Goal: Contribute content: Contribute content

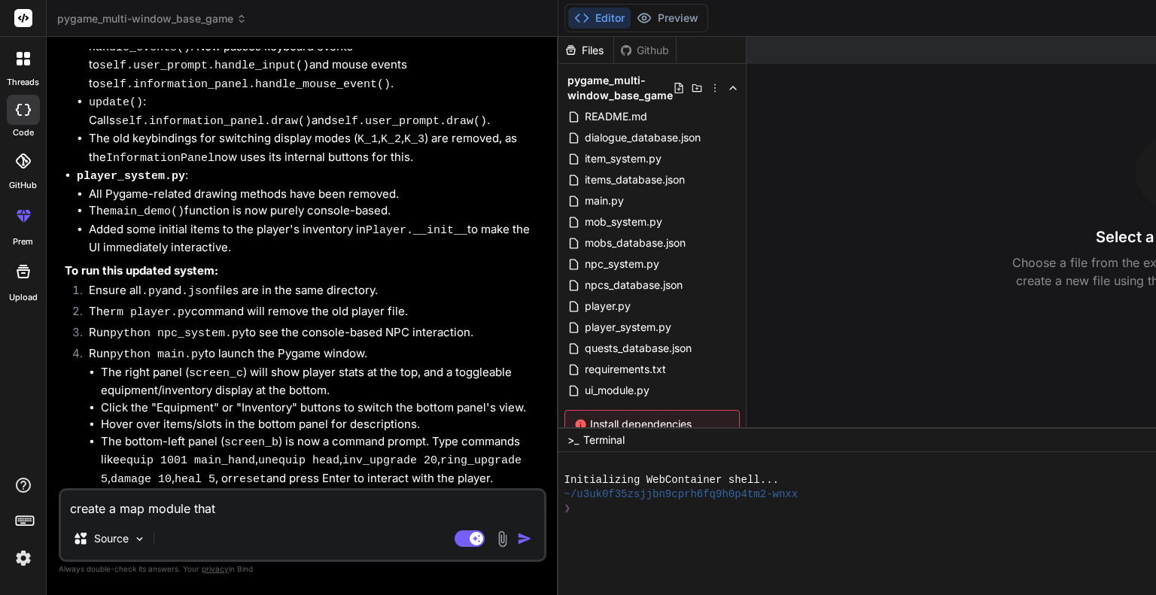
scroll to position [10537, 0]
type textarea "create a map module that"
type textarea "x"
type textarea "create a map module tha"
type textarea "x"
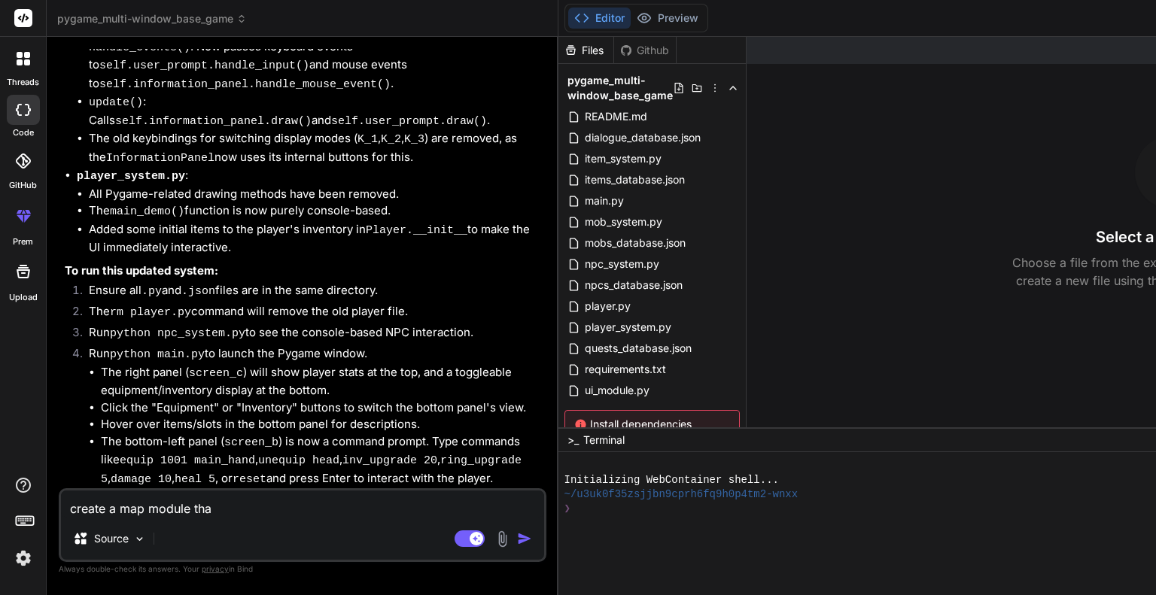
type textarea "create a map module th"
type textarea "x"
type textarea "create a map module t"
type textarea "x"
type textarea "create a map module"
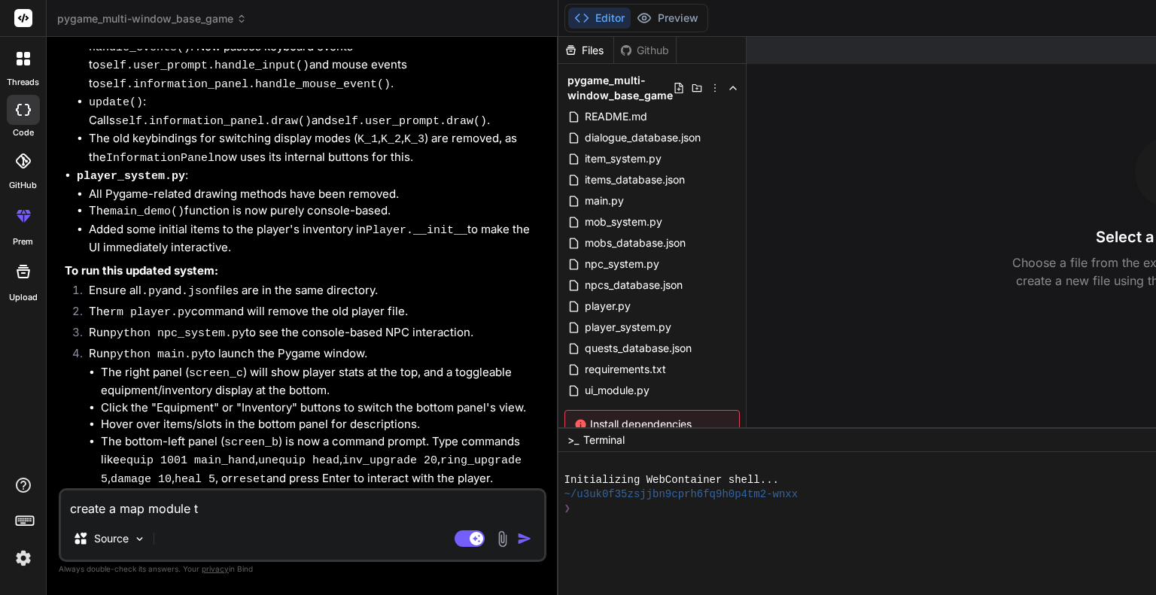
type textarea "x"
type textarea "create a map module"
type textarea "x"
type textarea "create a map modul"
type textarea "x"
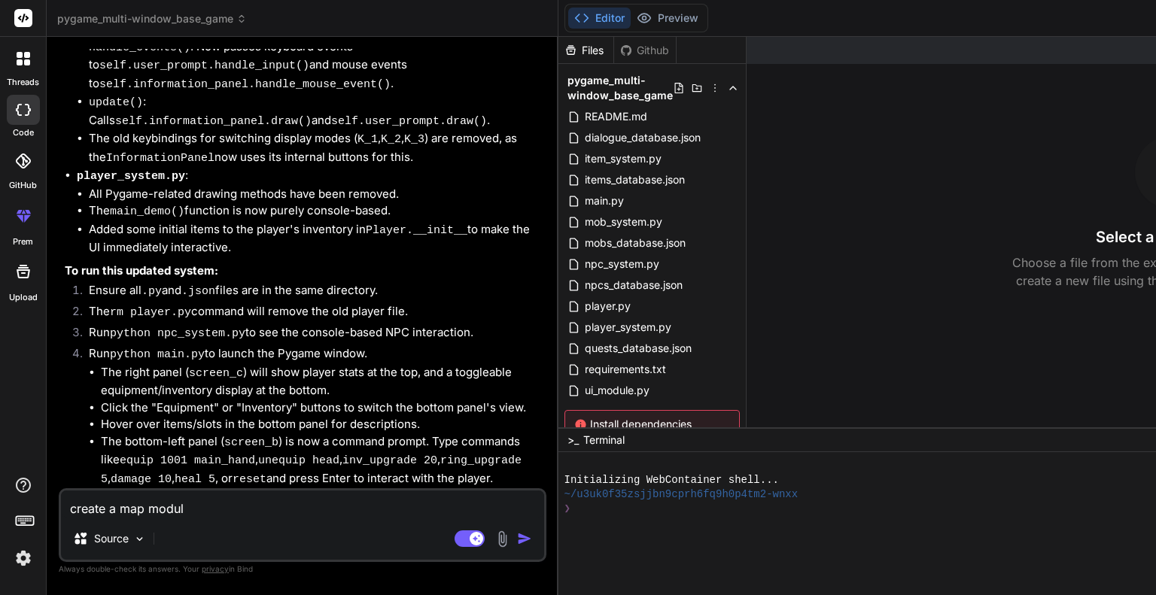
type textarea "create a map modu"
type textarea "x"
type textarea "create a map mod"
type textarea "x"
type textarea "create a map mo"
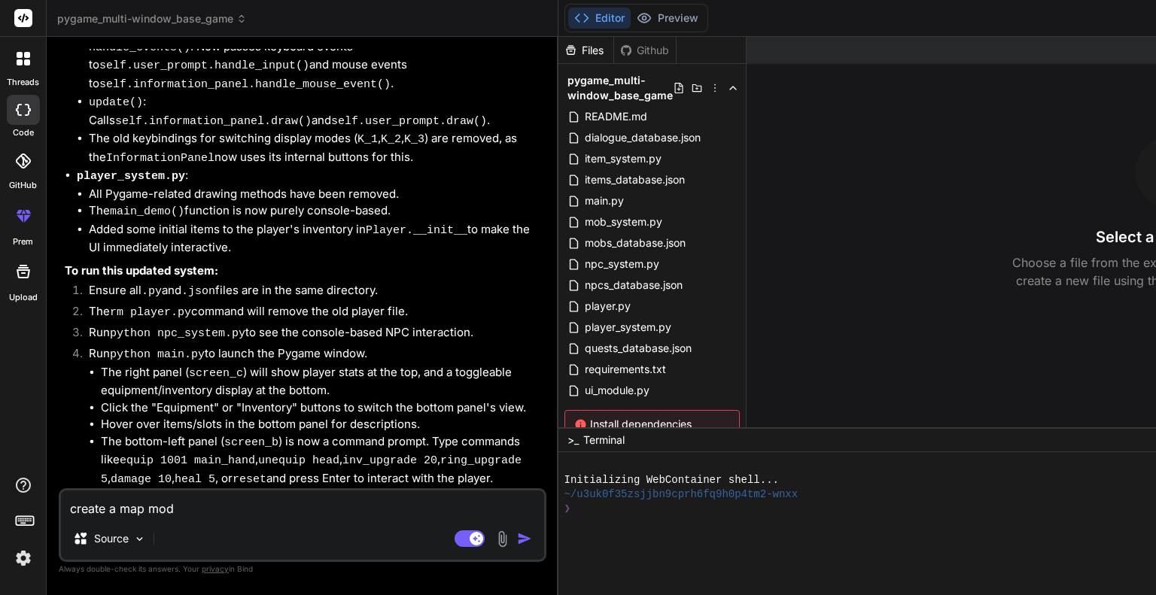
type textarea "x"
type textarea "create a map m"
type textarea "x"
type textarea "create a map"
type textarea "x"
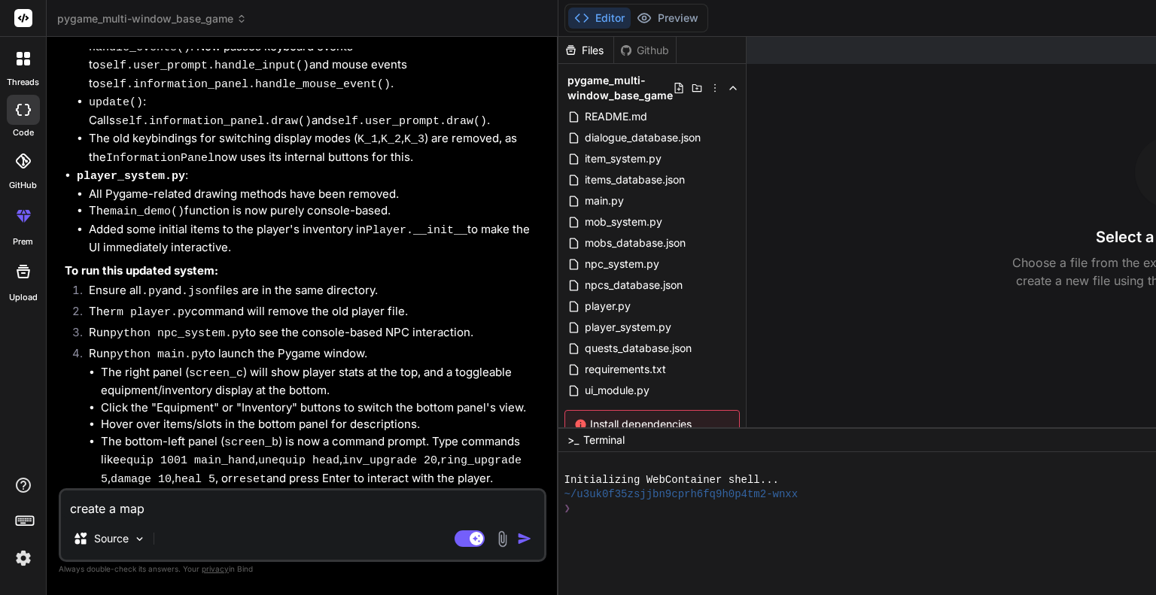
type textarea "create a map"
type textarea "x"
type textarea "create a ma"
type textarea "x"
type textarea "create a m"
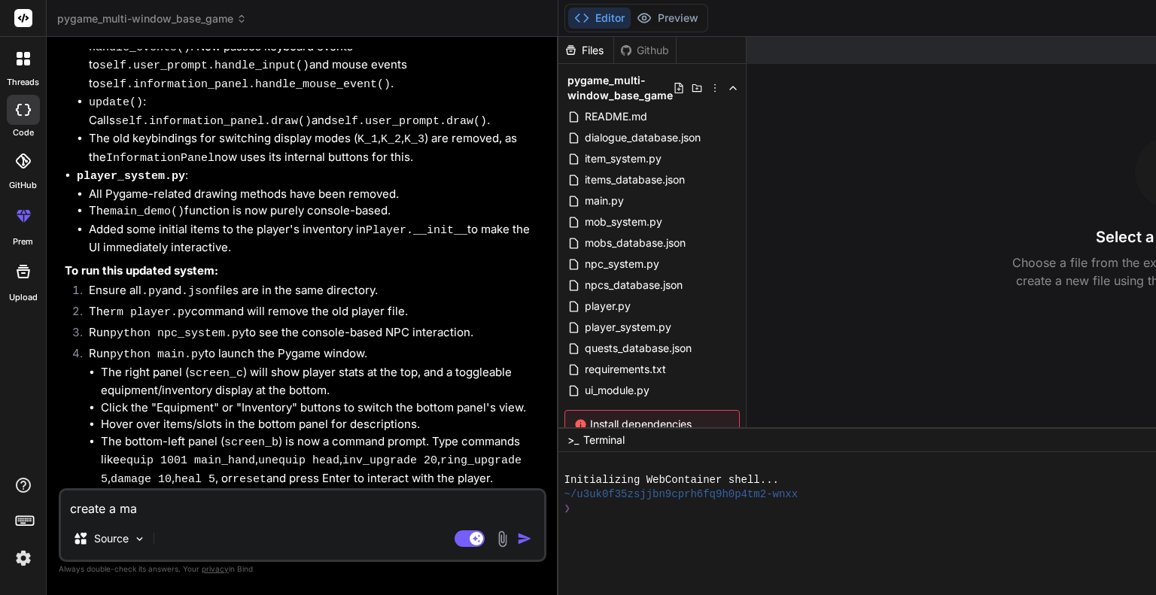
type textarea "x"
type textarea "create a"
type textarea "x"
type textarea "create a"
type textarea "x"
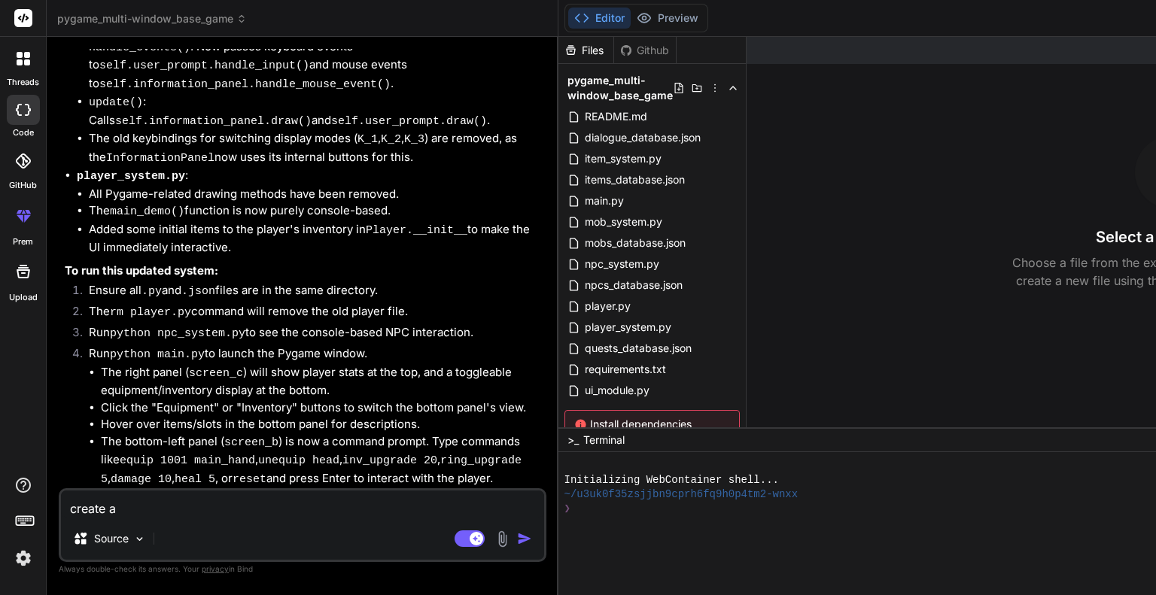
type textarea "create"
type textarea "x"
type textarea "create"
type textarea "x"
type textarea "creat"
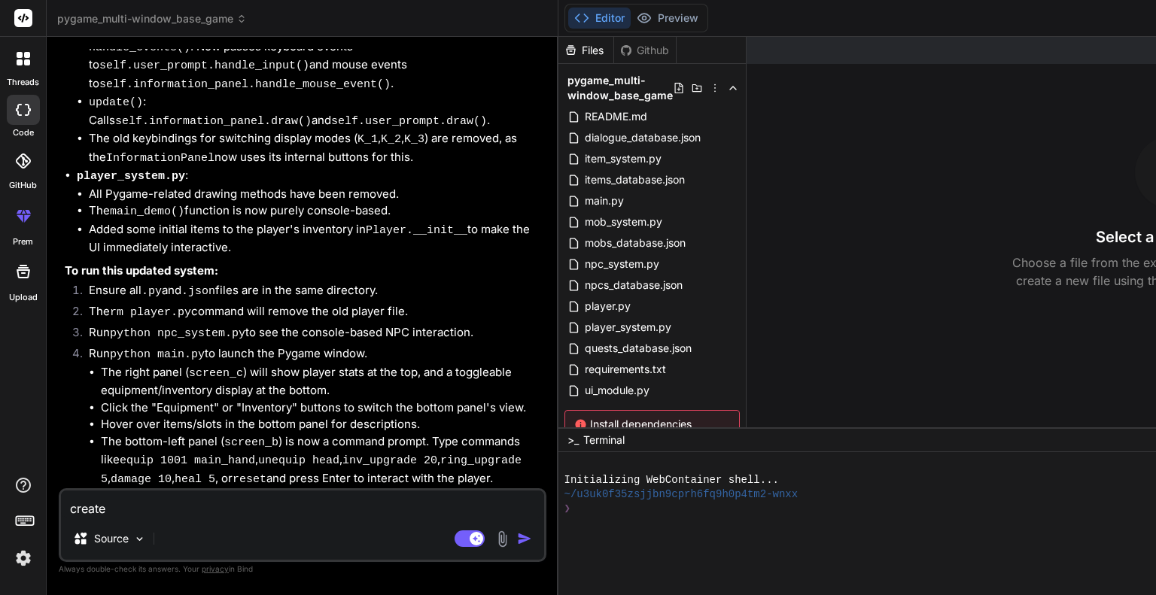
type textarea "x"
type textarea "crea"
type textarea "x"
type textarea "cre"
type textarea "x"
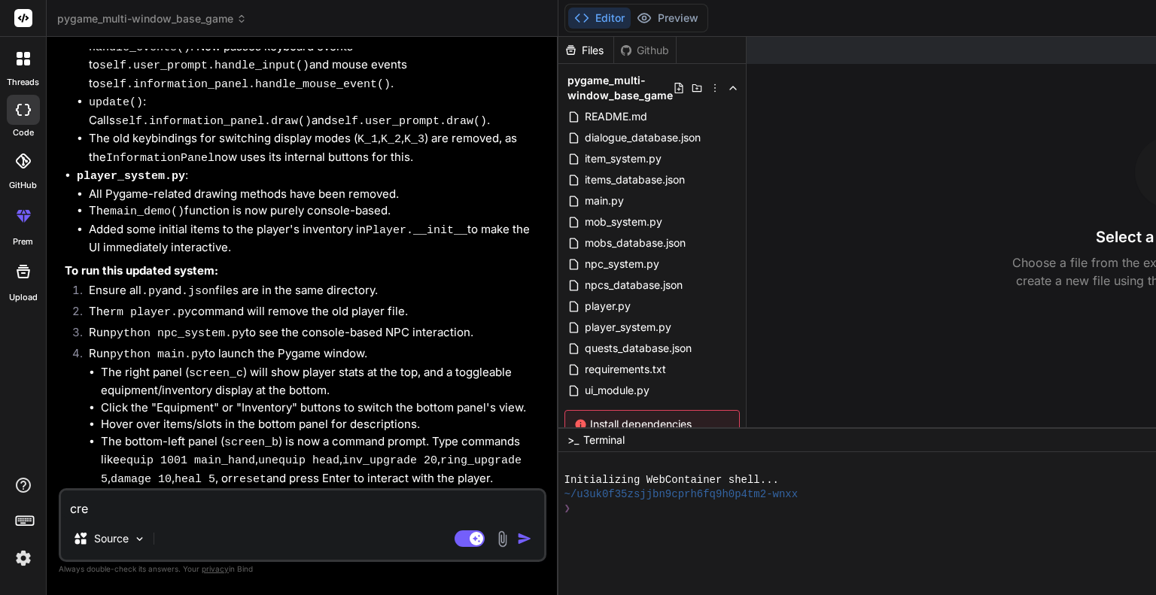
type textarea "cr"
type textarea "x"
type textarea "c"
type textarea "x"
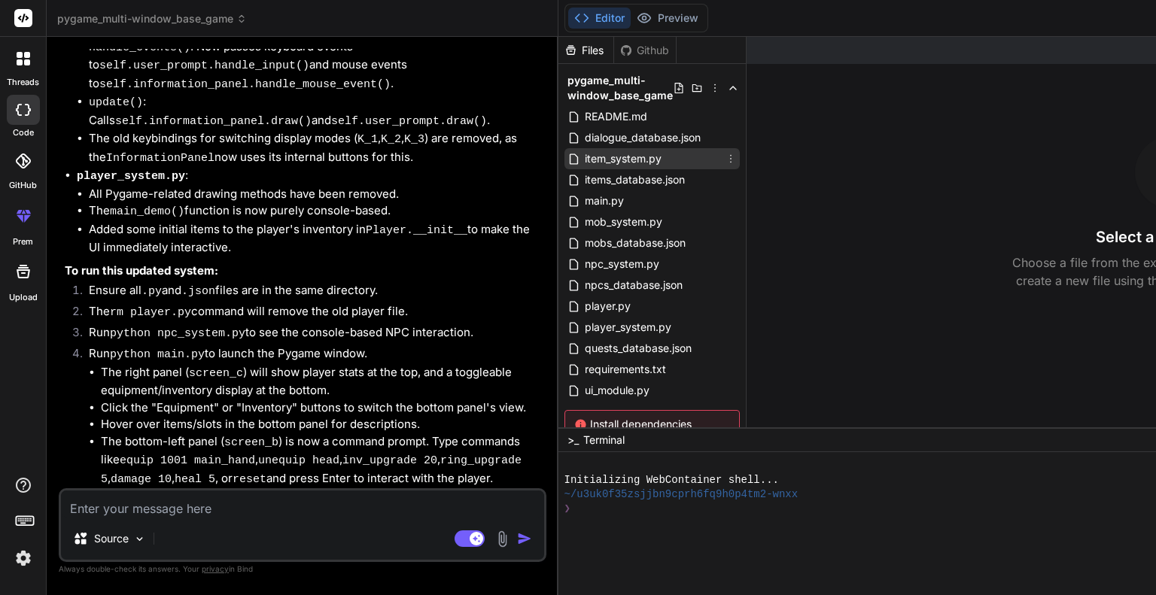
click at [583, 165] on span "item_system.py" at bounding box center [623, 159] width 80 height 18
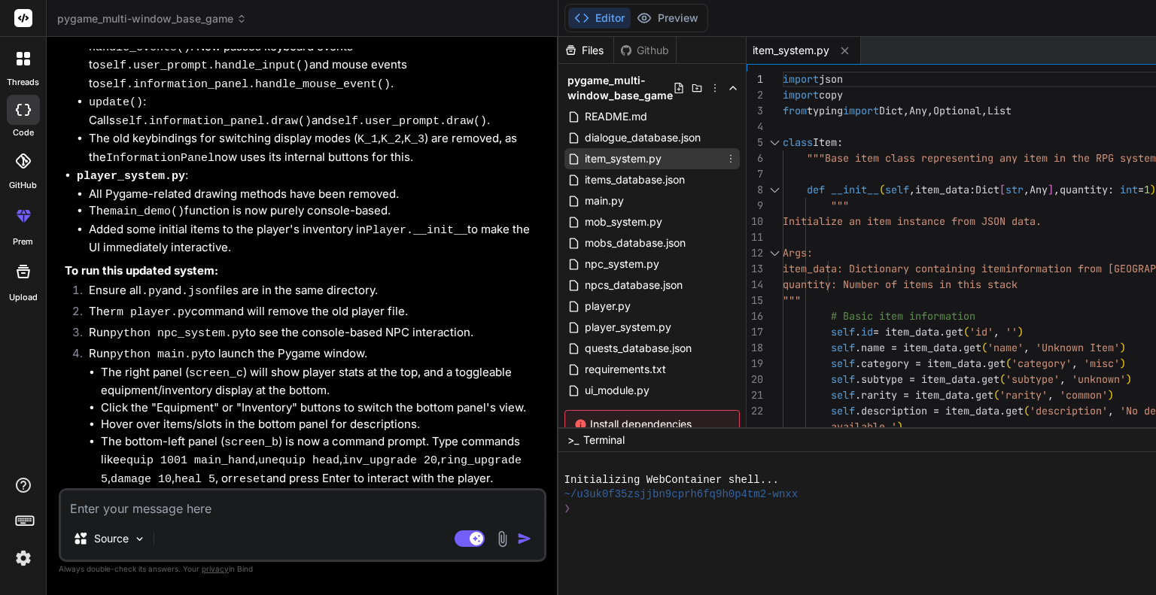
type textarea "x"
click at [564, 323] on div "player_system.py" at bounding box center [651, 327] width 175 height 21
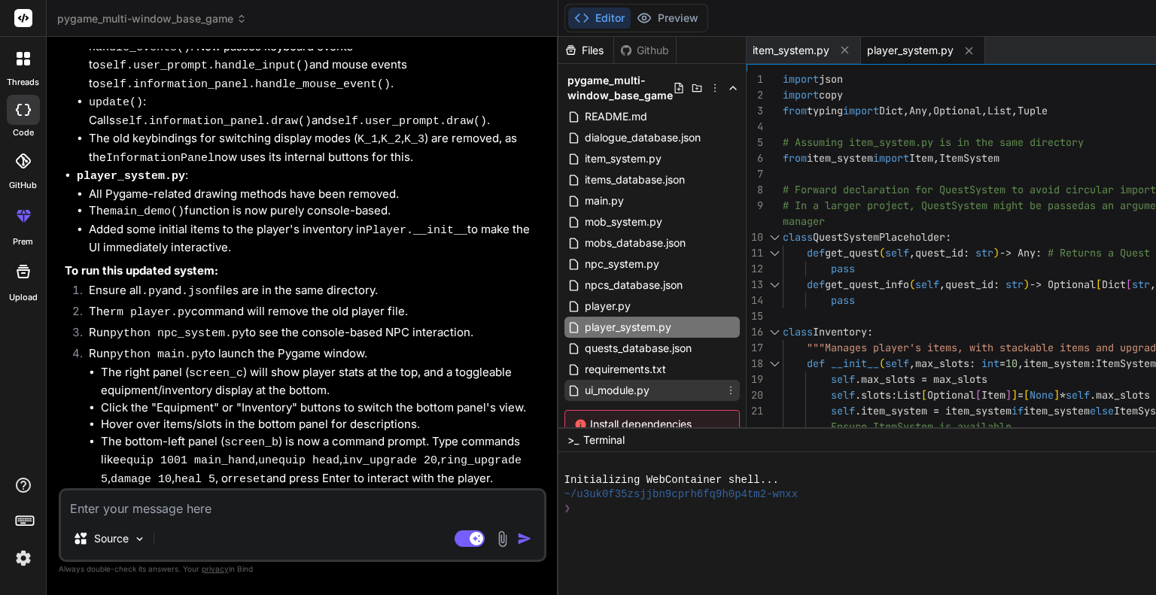
click at [583, 390] on span "ui_module.py" at bounding box center [617, 390] width 68 height 18
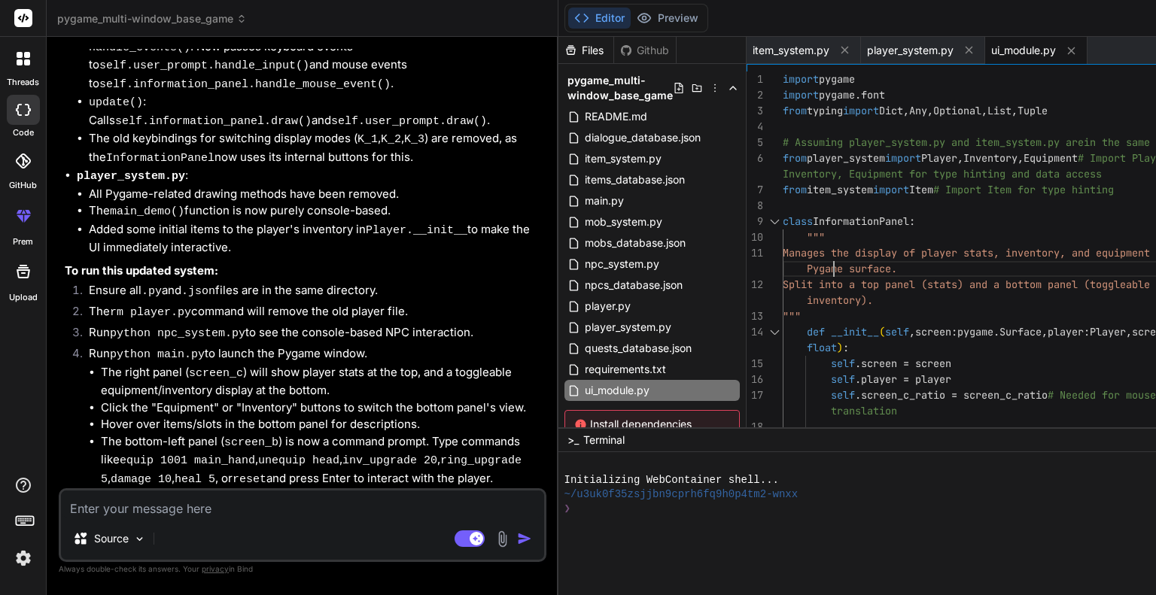
scroll to position [0, 0]
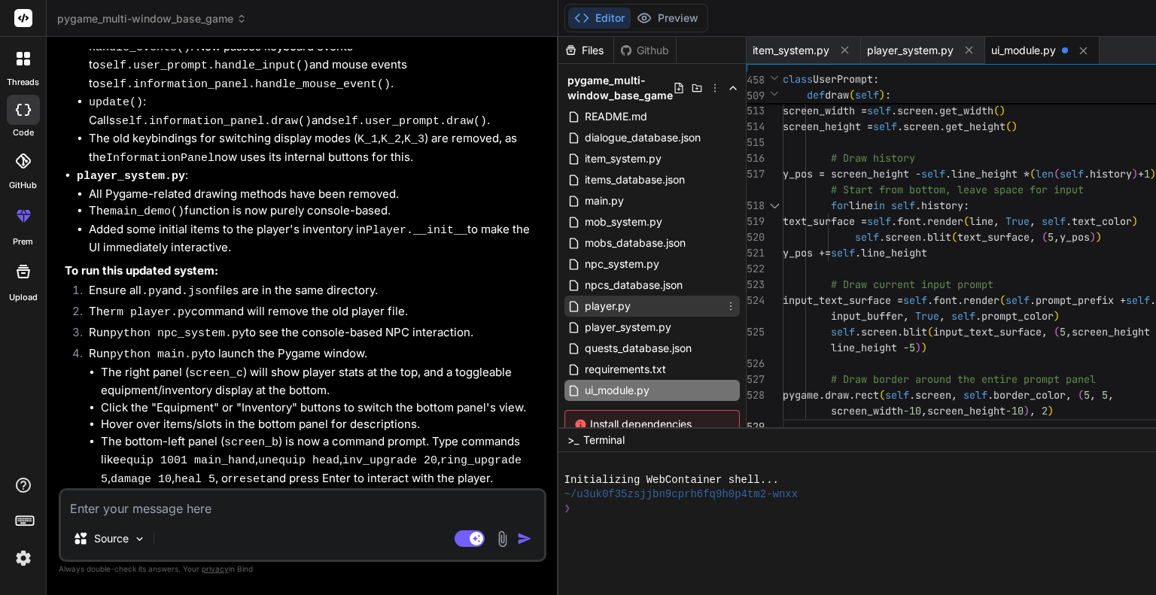
click at [724, 303] on icon at bounding box center [730, 306] width 12 height 12
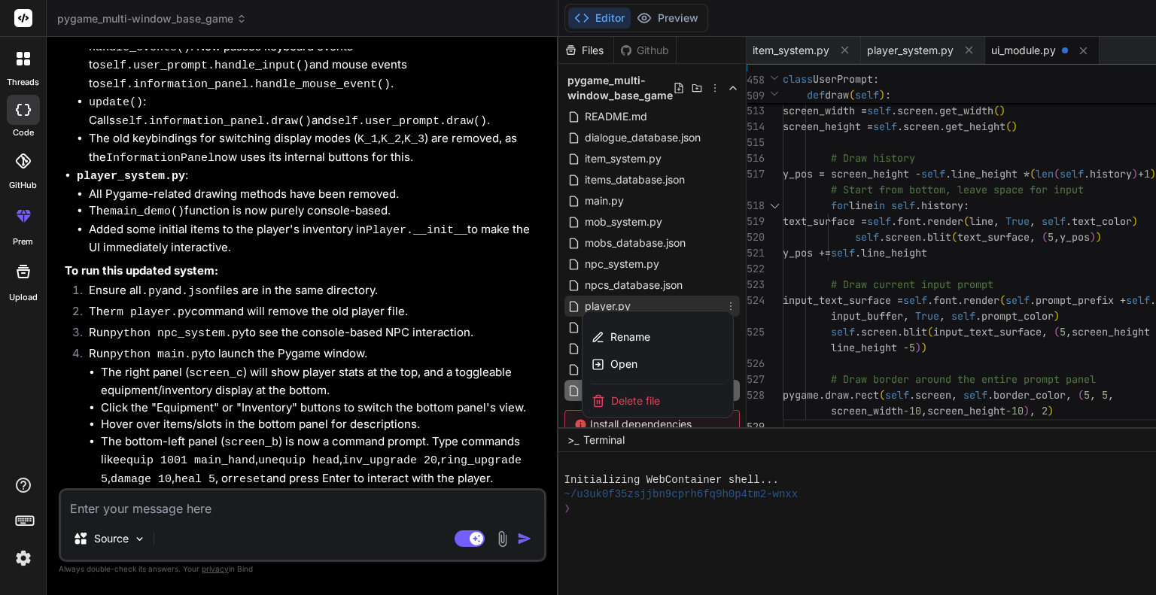
click at [611, 402] on span "Delete file" at bounding box center [635, 400] width 49 height 15
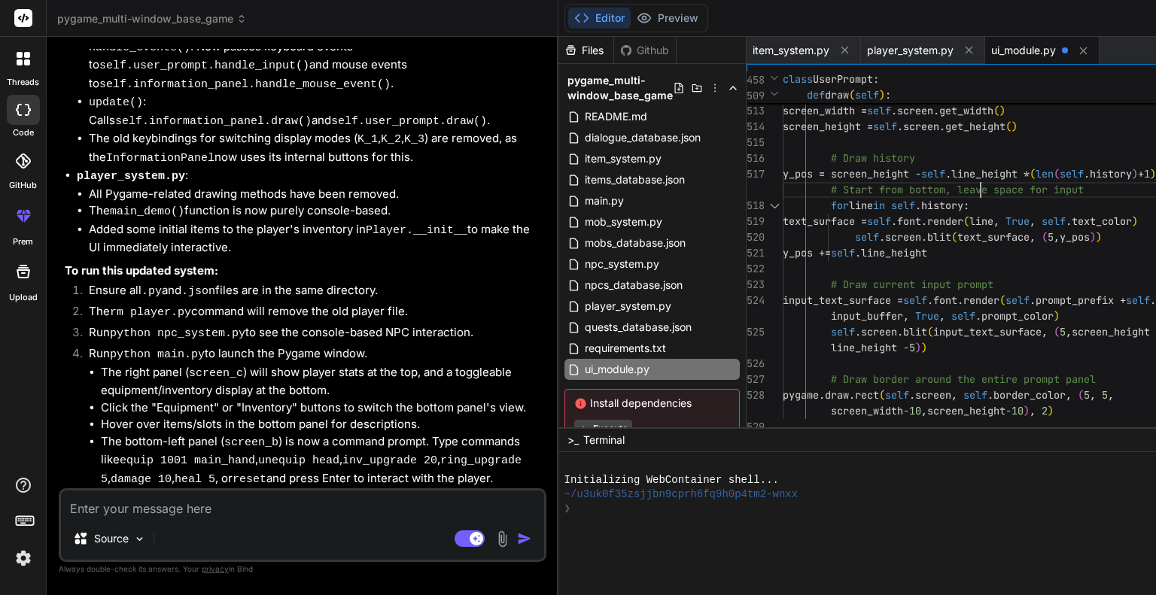
click at [564, 205] on div "main.py" at bounding box center [651, 200] width 175 height 21
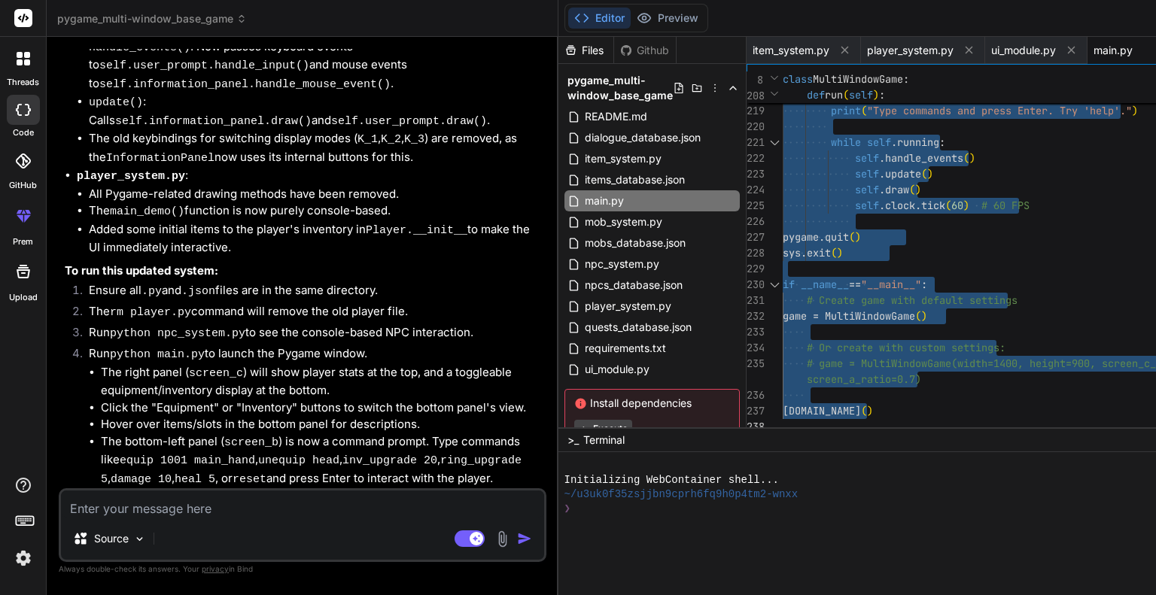
type textarea "game = MultiWindowGame() # Or create with custom settings: # game = MultiWindow…"
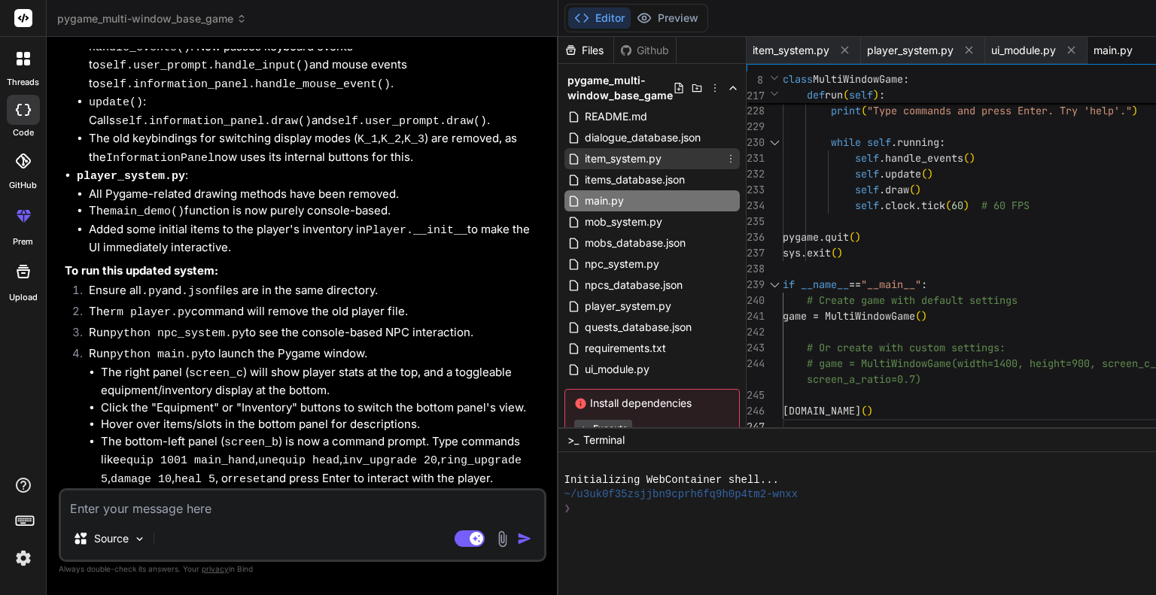
click at [583, 156] on span "item_system.py" at bounding box center [623, 159] width 80 height 18
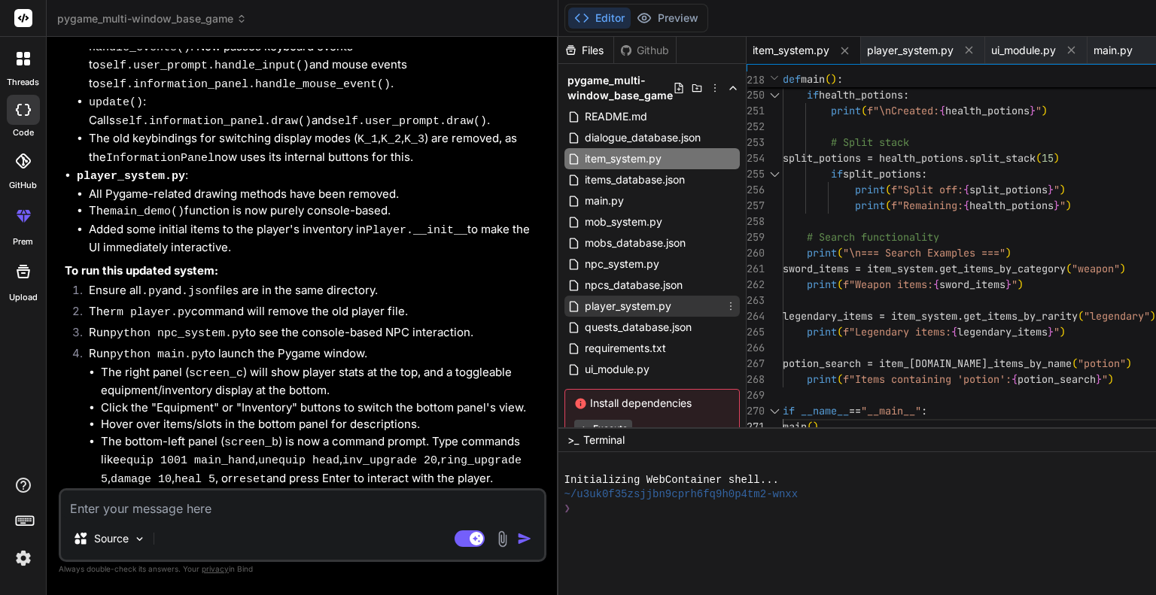
click at [564, 312] on div "player_system.py" at bounding box center [651, 306] width 175 height 21
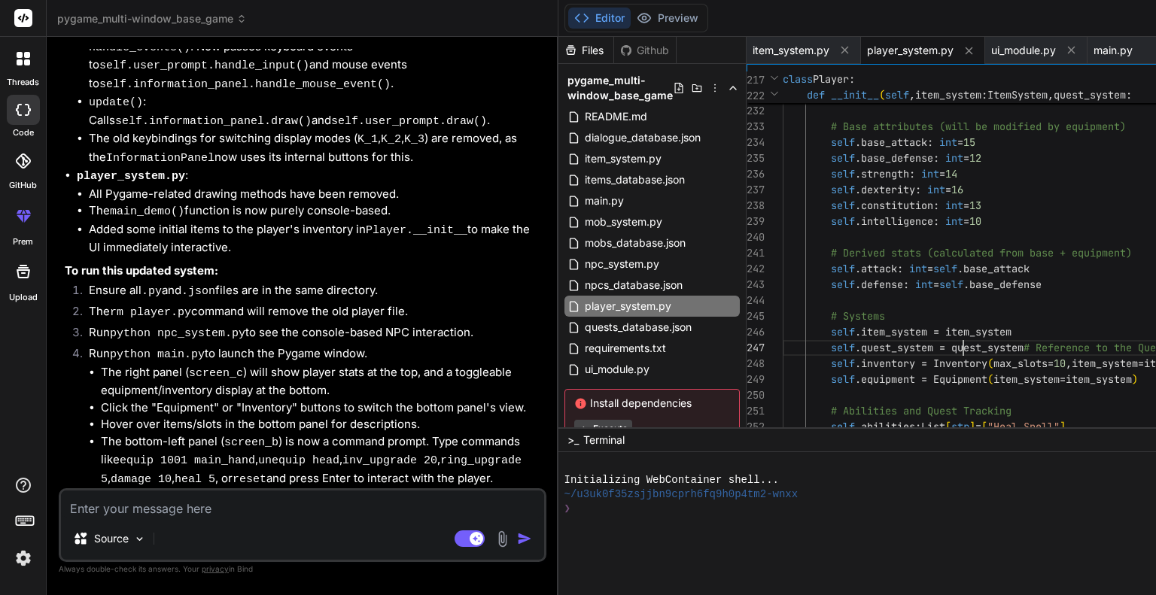
click at [832, 336] on div "self .equipment = Equipment ( item_system=item_system ) # Abilities and Quest T…" at bounding box center [1013, 513] width 463 height 9005
type textarea "import json import copy from typing import Dict, Any, Optional, List, Tuple # A…"
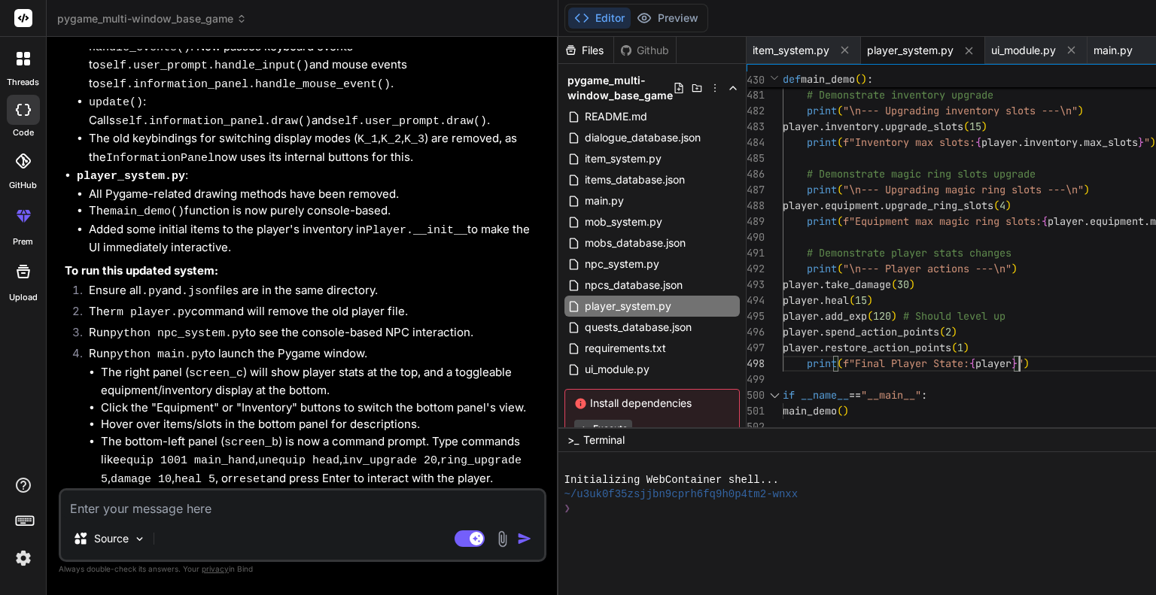
click at [944, 486] on div "Initializing WebContainer shell..." at bounding box center [921, 480] width 714 height 14
click at [254, 507] on textarea at bounding box center [302, 503] width 483 height 27
click at [583, 361] on span "ui_module.py" at bounding box center [617, 369] width 68 height 18
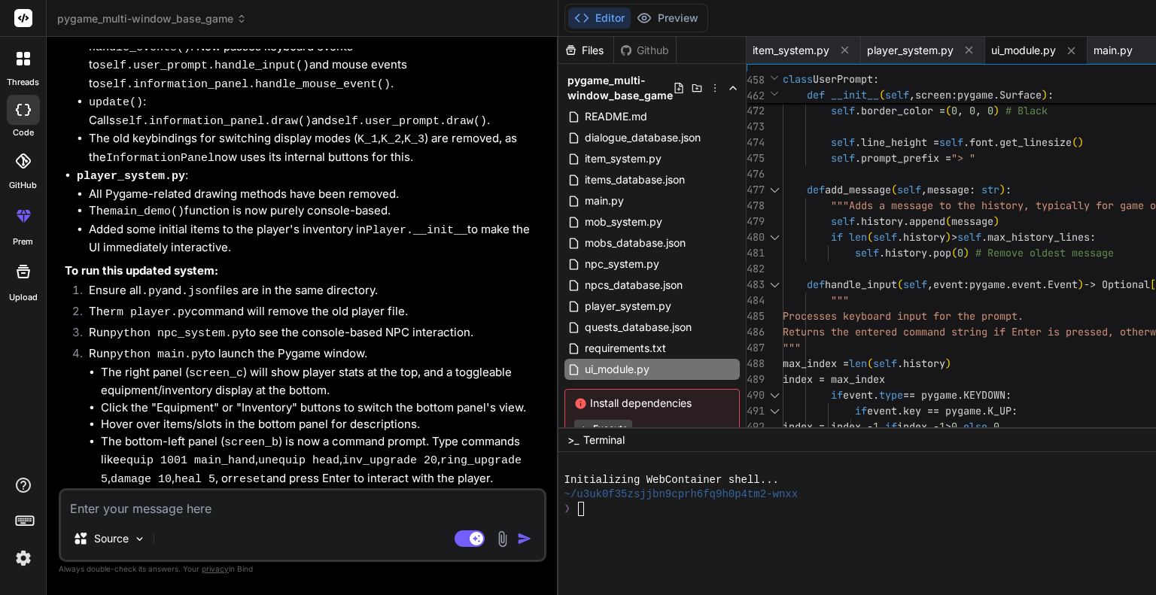
click at [767, 93] on div at bounding box center [775, 95] width 16 height 16
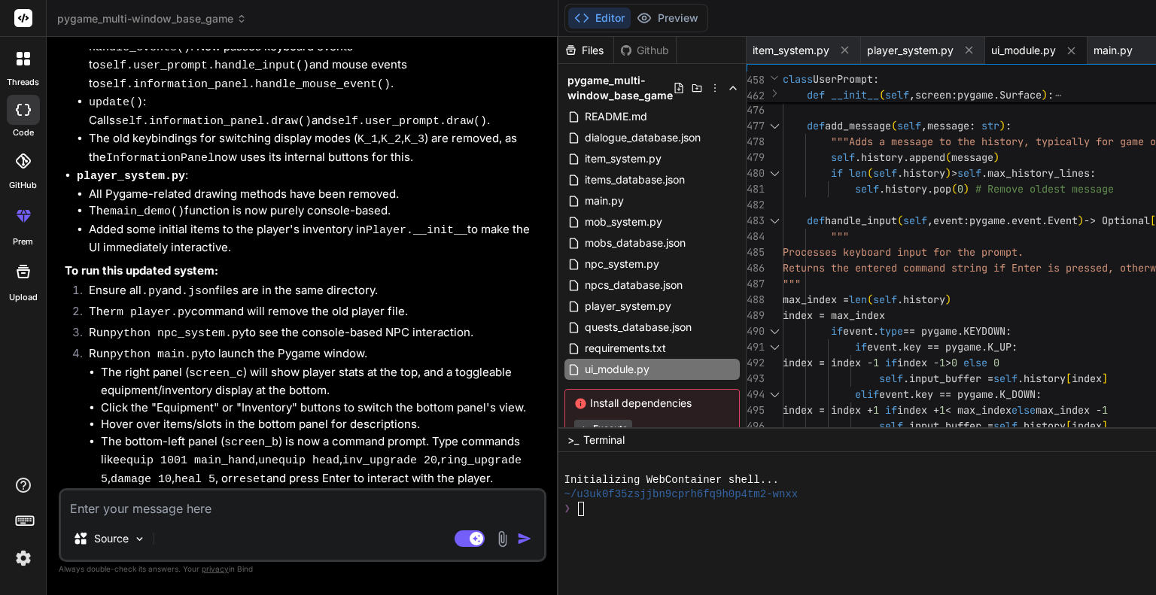
click at [764, 124] on div at bounding box center [774, 126] width 20 height 16
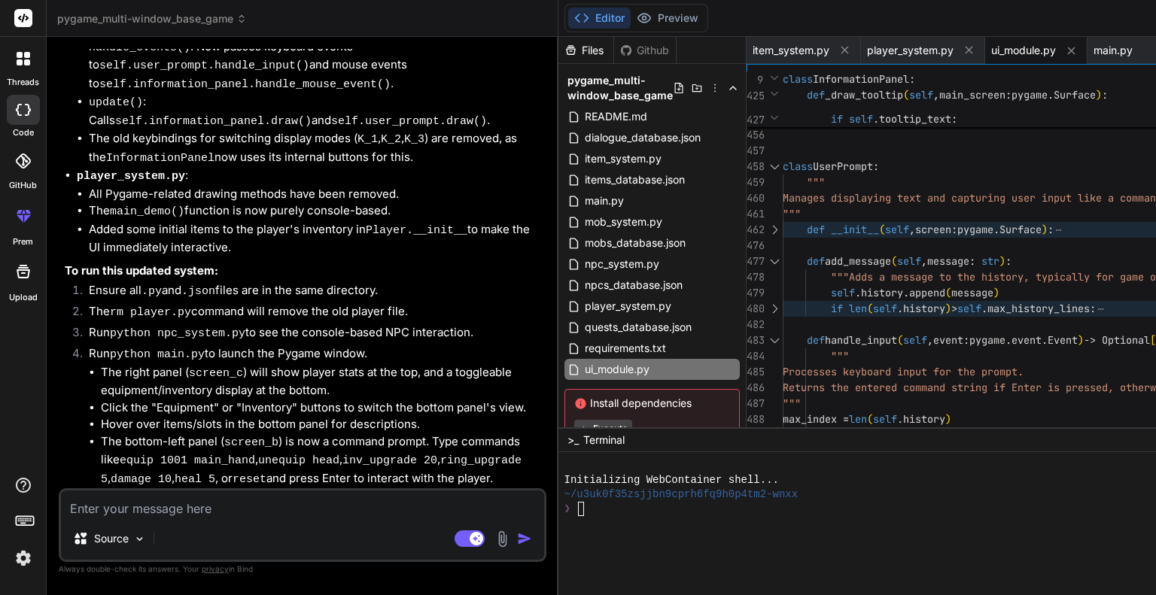
click at [764, 167] on div at bounding box center [774, 167] width 20 height 16
click at [764, 168] on div at bounding box center [774, 167] width 20 height 16
click at [764, 161] on div at bounding box center [774, 167] width 20 height 16
type textarea """" Manages displaying text and capturing user input like a command prompt. """…"
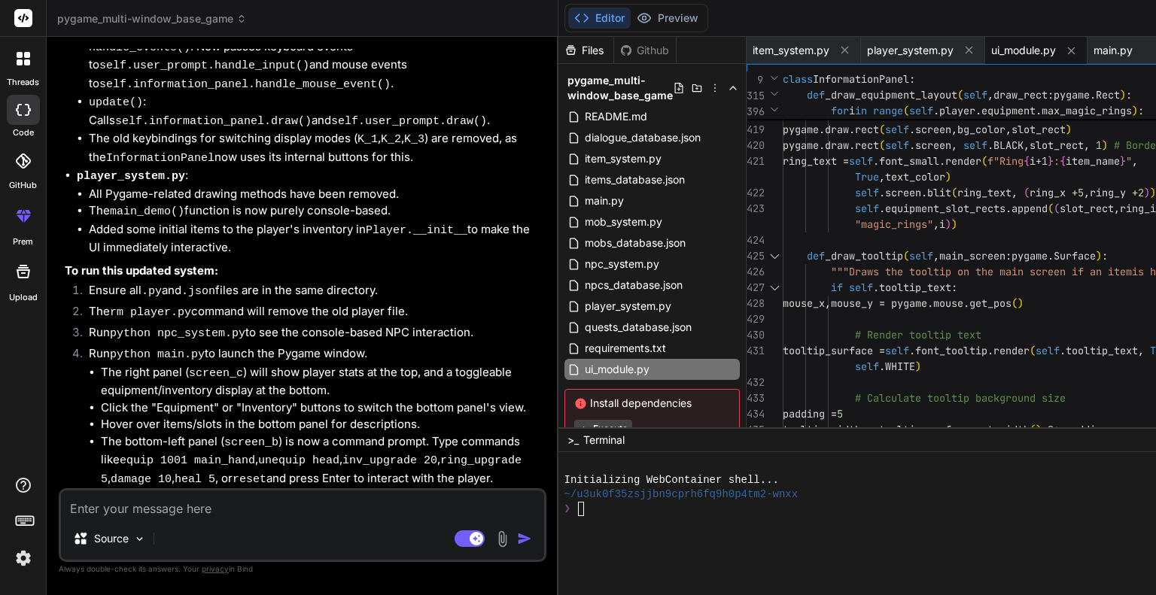
click at [764, 258] on div at bounding box center [774, 256] width 20 height 16
click at [764, 253] on div at bounding box center [774, 256] width 20 height 16
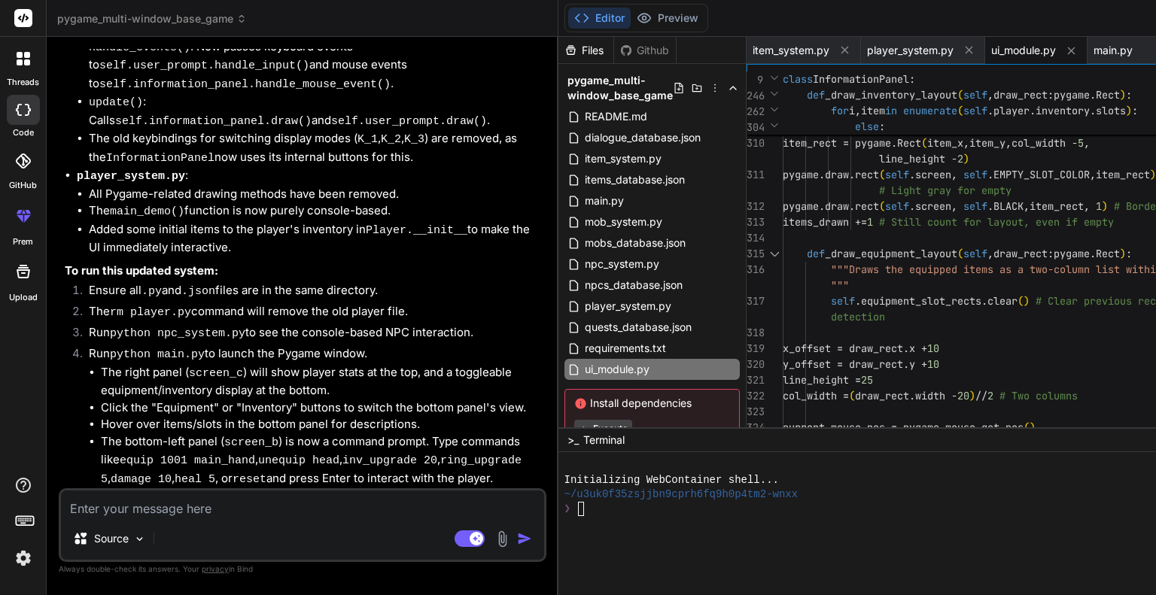
click at [764, 254] on div at bounding box center [774, 254] width 20 height 16
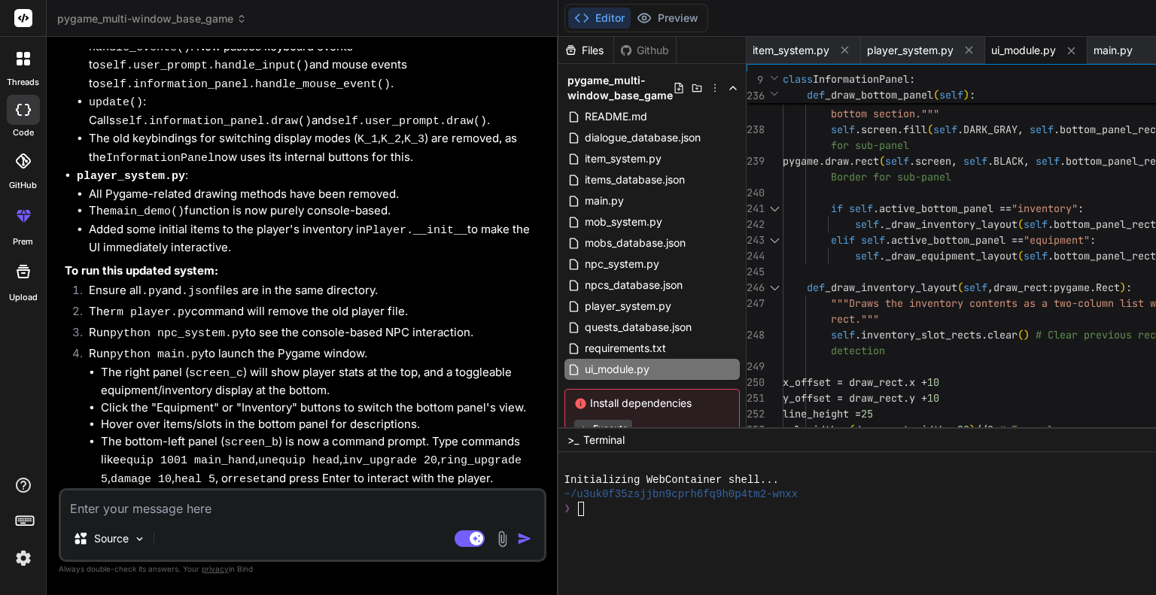
click at [764, 283] on div at bounding box center [774, 288] width 20 height 16
type textarea """" Manages displaying text and capturing user input like a command prompt. """…"
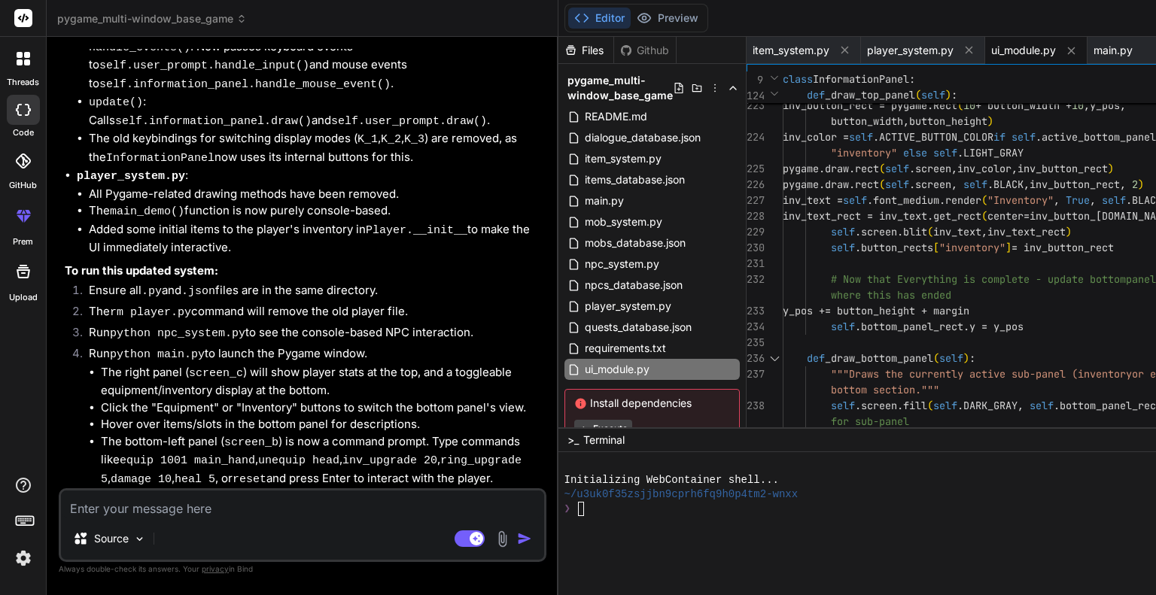
click at [764, 357] on div at bounding box center [774, 359] width 20 height 16
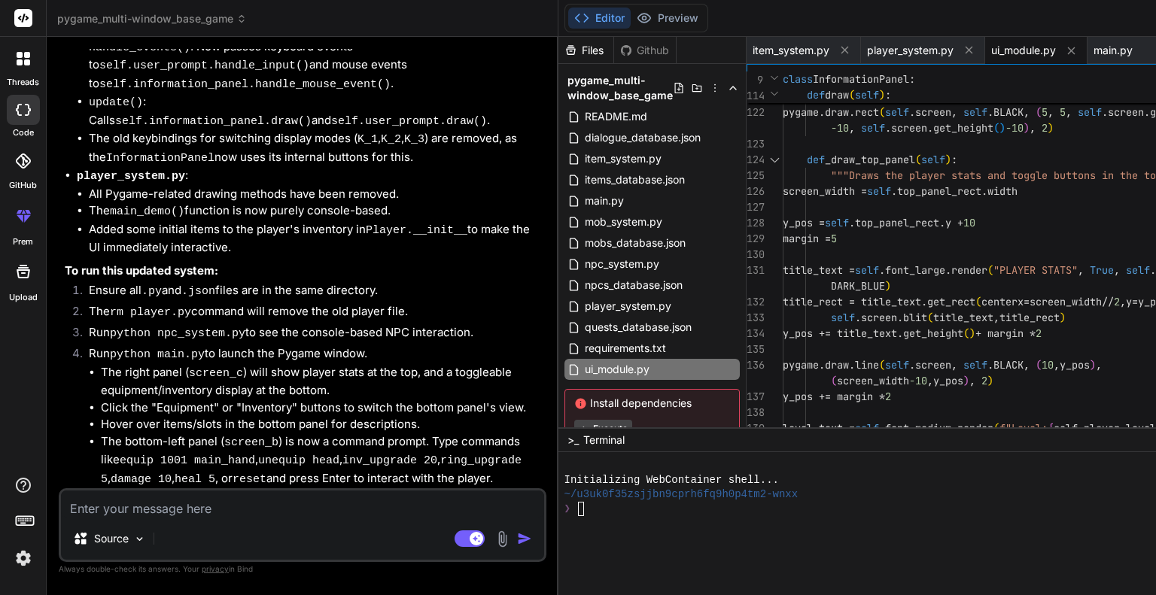
click at [764, 162] on div at bounding box center [774, 160] width 20 height 16
click at [764, 156] on div at bounding box center [774, 160] width 20 height 16
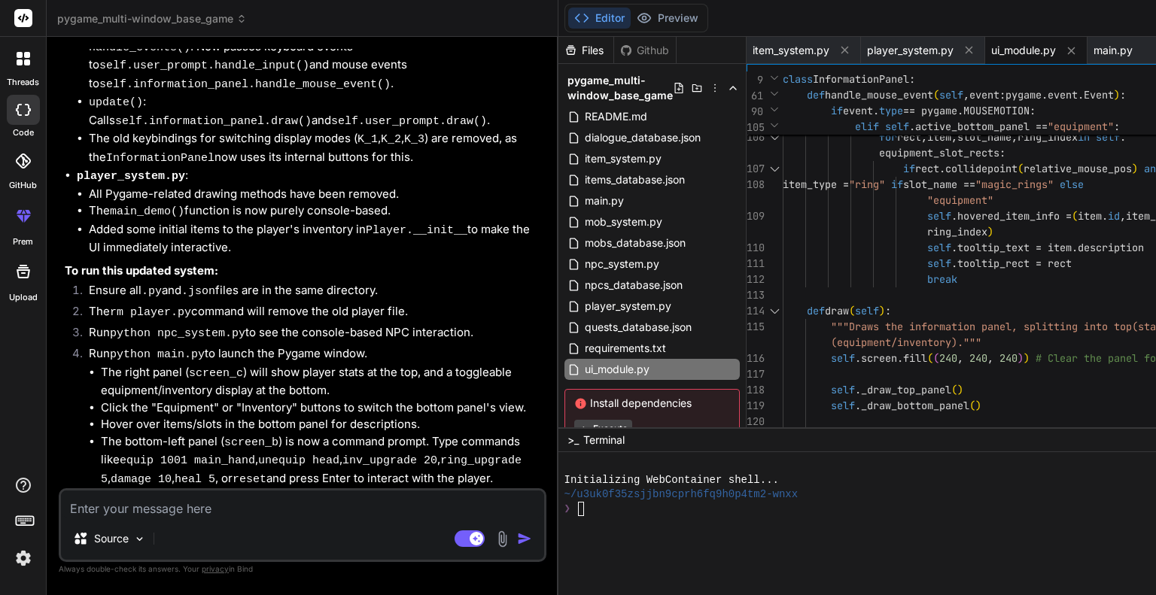
click at [746, 297] on div "113" at bounding box center [764, 295] width 36 height 16
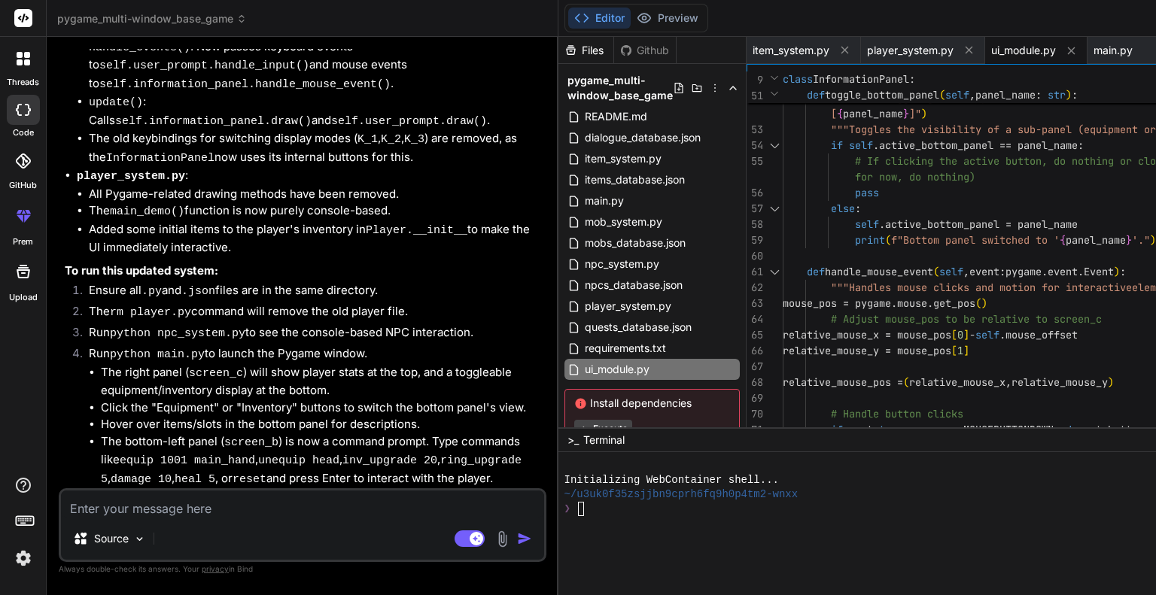
click at [764, 266] on div at bounding box center [774, 272] width 20 height 16
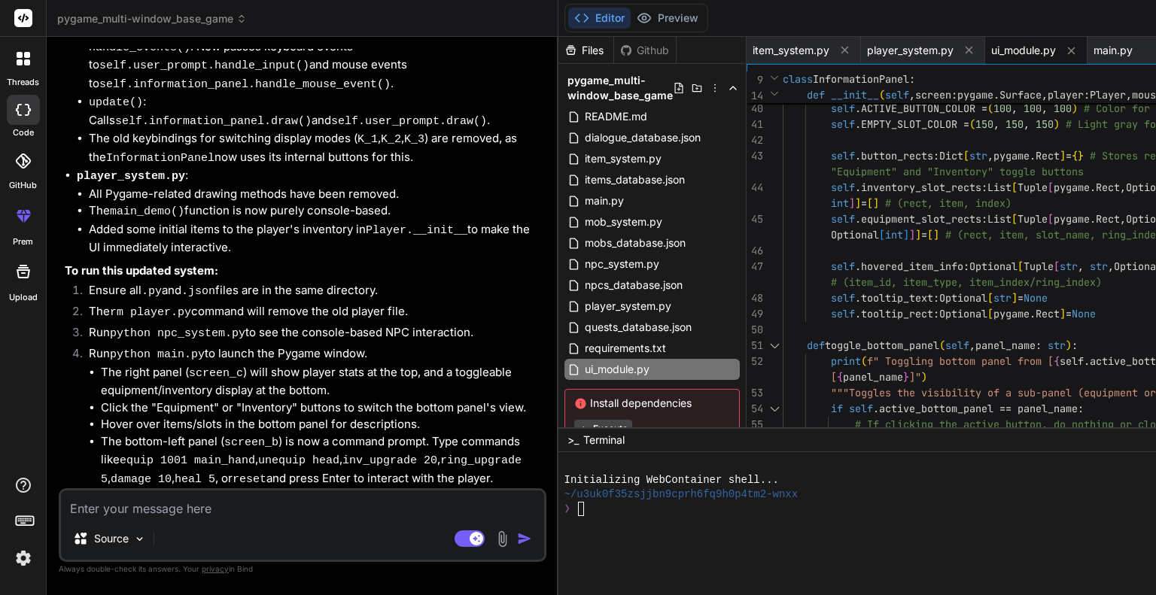
click at [764, 342] on div at bounding box center [774, 346] width 20 height 16
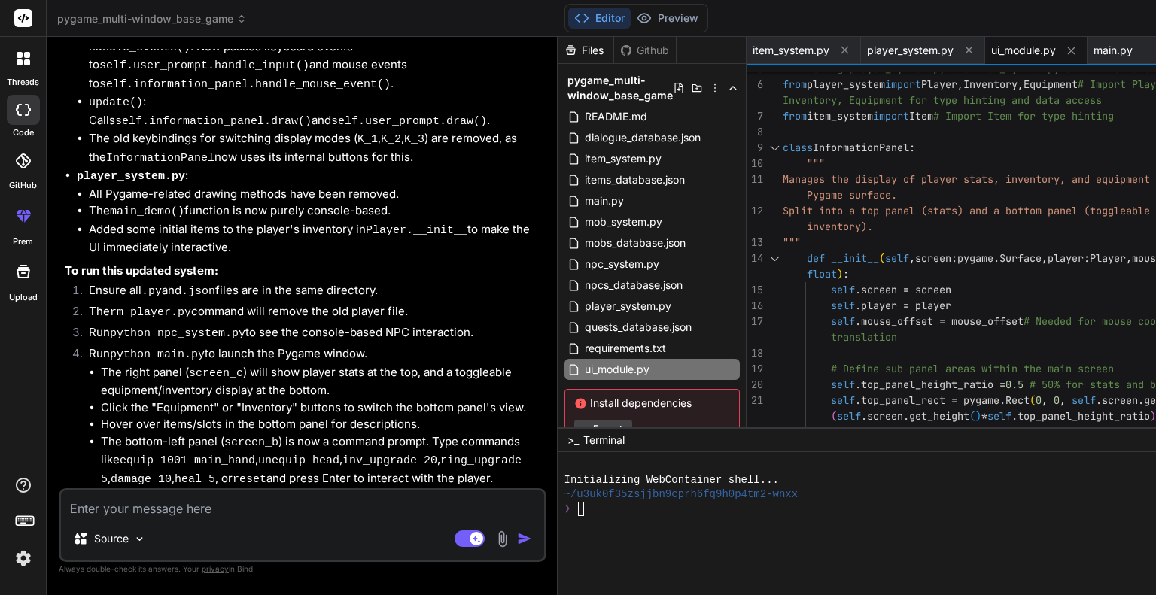
click at [764, 254] on div at bounding box center [774, 259] width 20 height 16
type textarea """" Manages displaying text and capturing user input like a command prompt. """…"
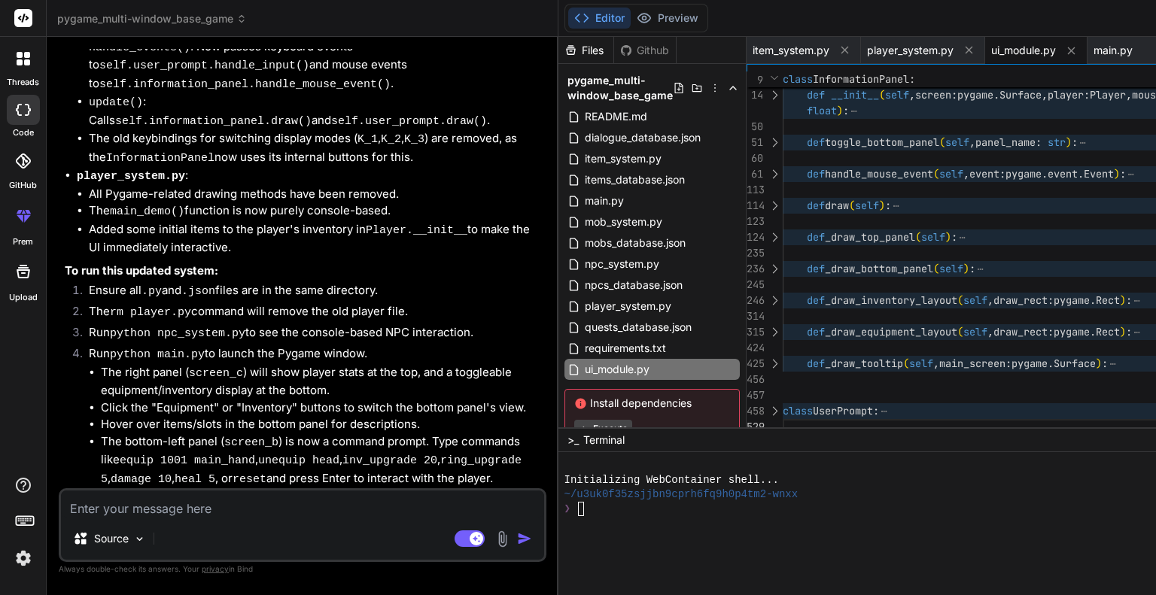
click at [296, 501] on textarea at bounding box center [302, 503] width 483 height 27
drag, startPoint x: 303, startPoint y: 504, endPoint x: 314, endPoint y: 505, distance: 10.6
click at [304, 504] on textarea at bounding box center [302, 503] width 483 height 27
type textarea "I"
type textarea "x"
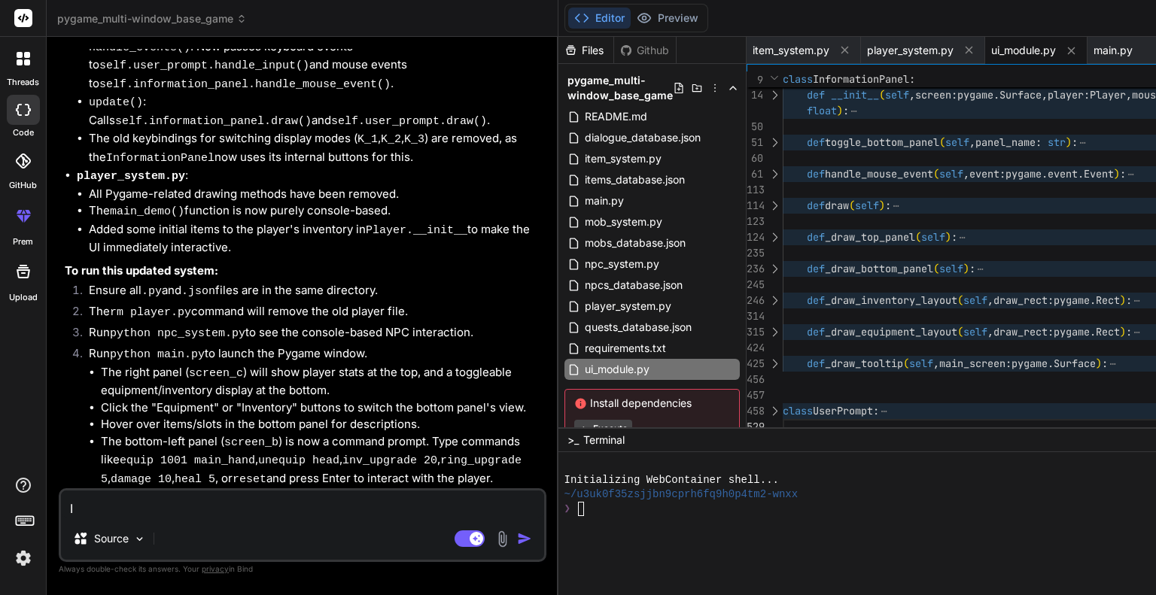
type textarea "In"
type textarea "x"
type textarea "In"
type textarea "x"
type textarea "In t"
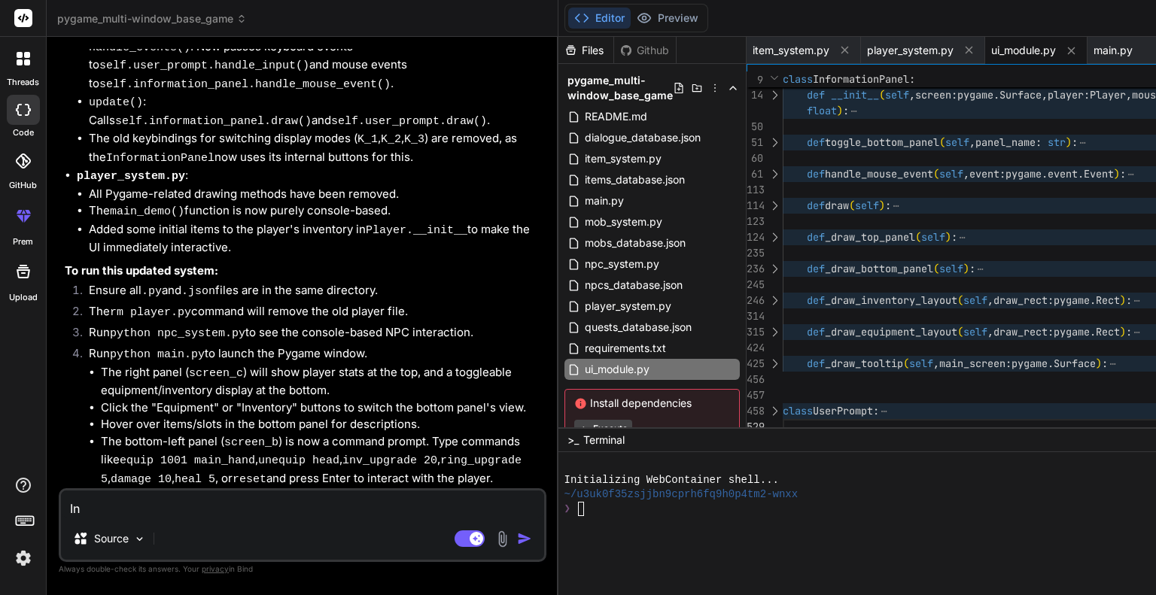
type textarea "x"
type textarea "In th"
type textarea "x"
type textarea "In the"
type textarea "x"
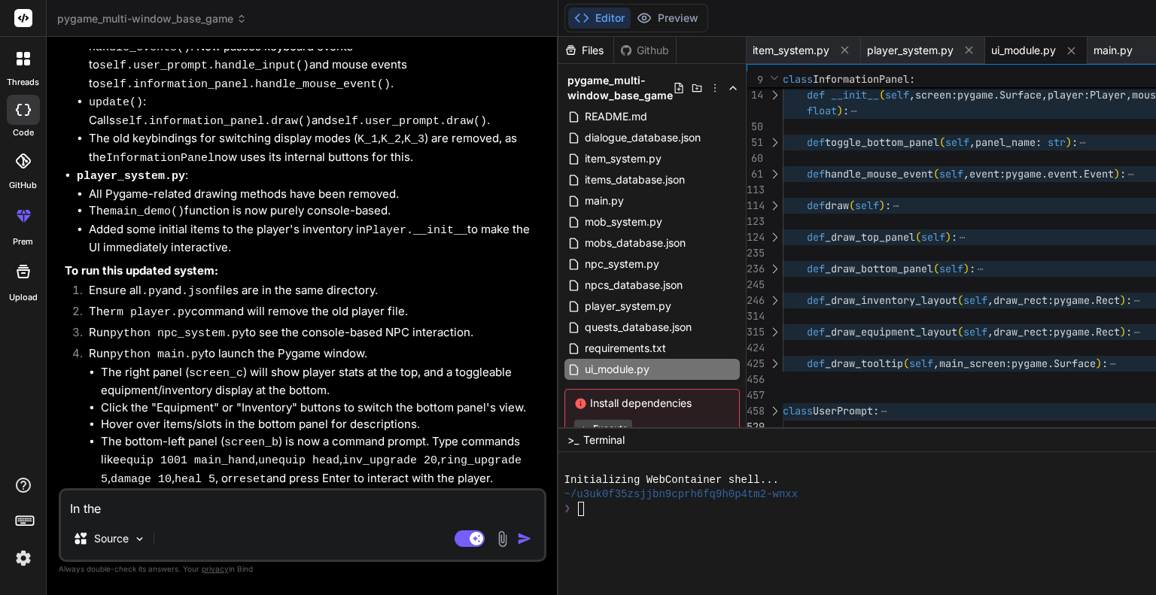
type textarea "In the"
type textarea "x"
type textarea "In the u"
type textarea "x"
type textarea "In the ui"
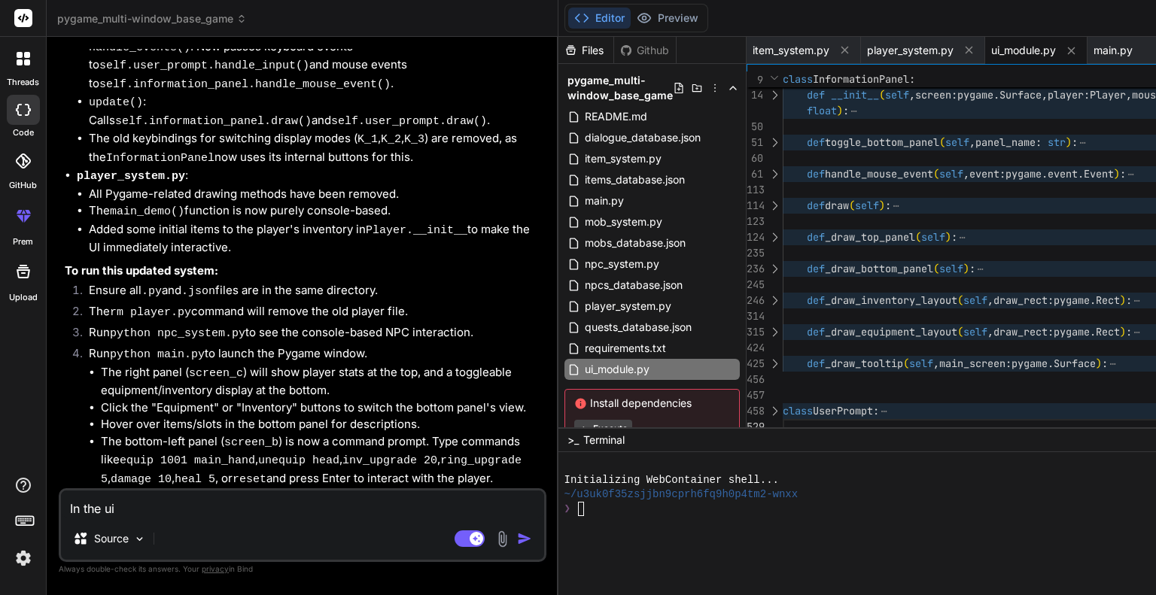
type textarea "x"
type textarea "In the ui_"
type textarea "x"
type textarea "In the ui_m"
type textarea "x"
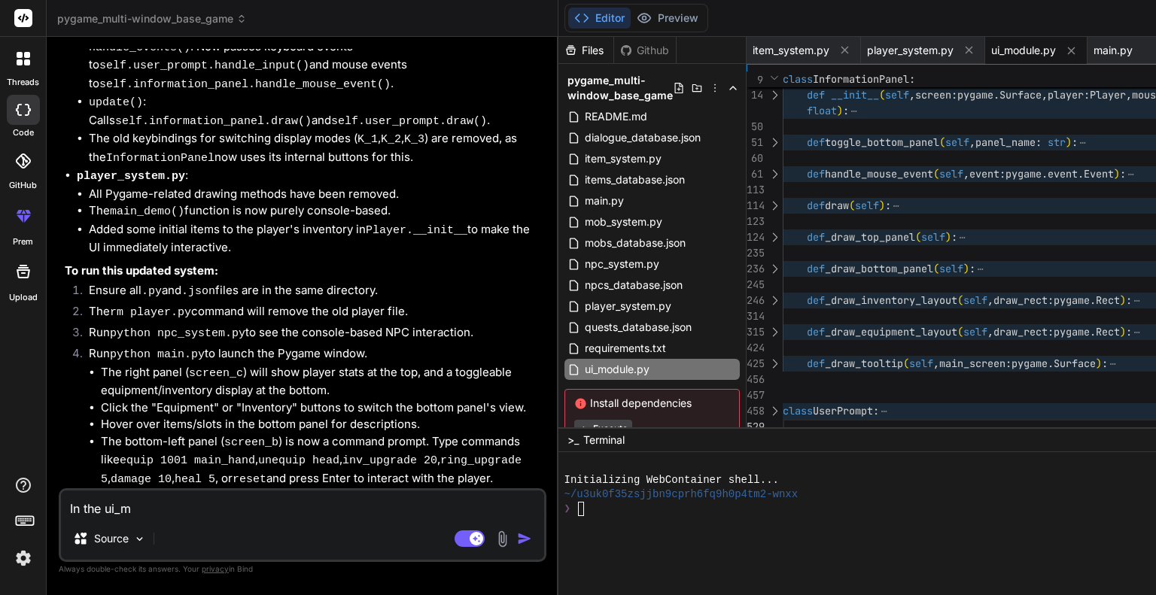
type textarea "In the ui_mo"
type textarea "x"
type textarea "In the ui_mod"
type textarea "x"
type textarea "In the ui_modu"
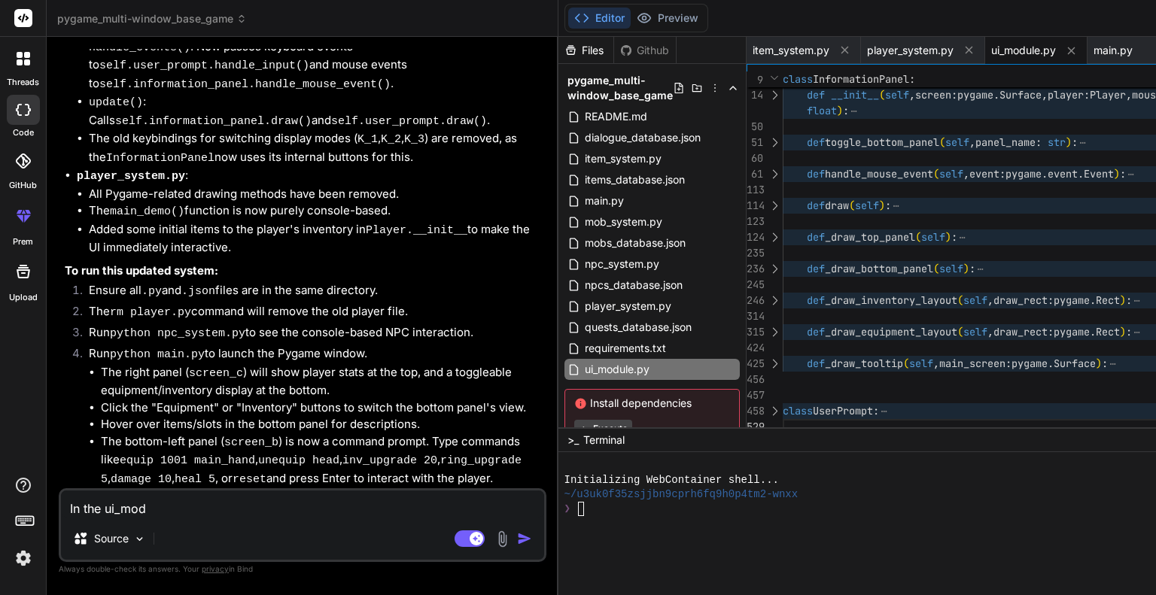
type textarea "x"
type textarea "In the ui_modul"
type textarea "x"
type textarea "In the ui_module"
type textarea "x"
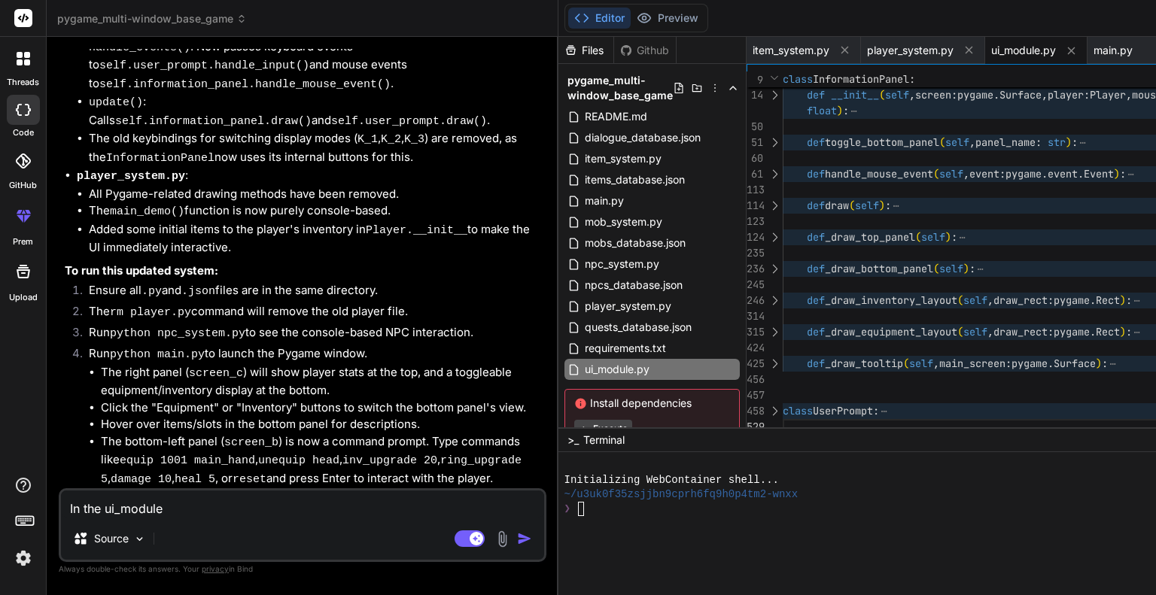
type textarea "In the ui_module"
type textarea "x"
type textarea "In the ui_module w"
type textarea "x"
type textarea "In the ui_module wi"
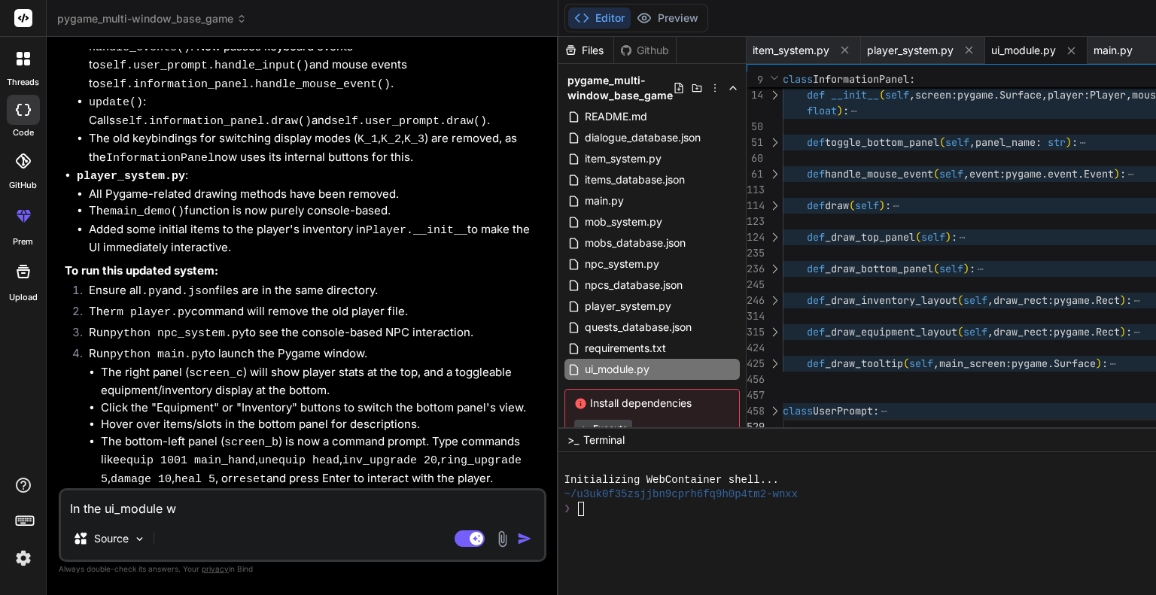
type textarea "x"
type textarea "In the ui_module wil"
type textarea "x"
type textarea "In the ui_module will"
type textarea "x"
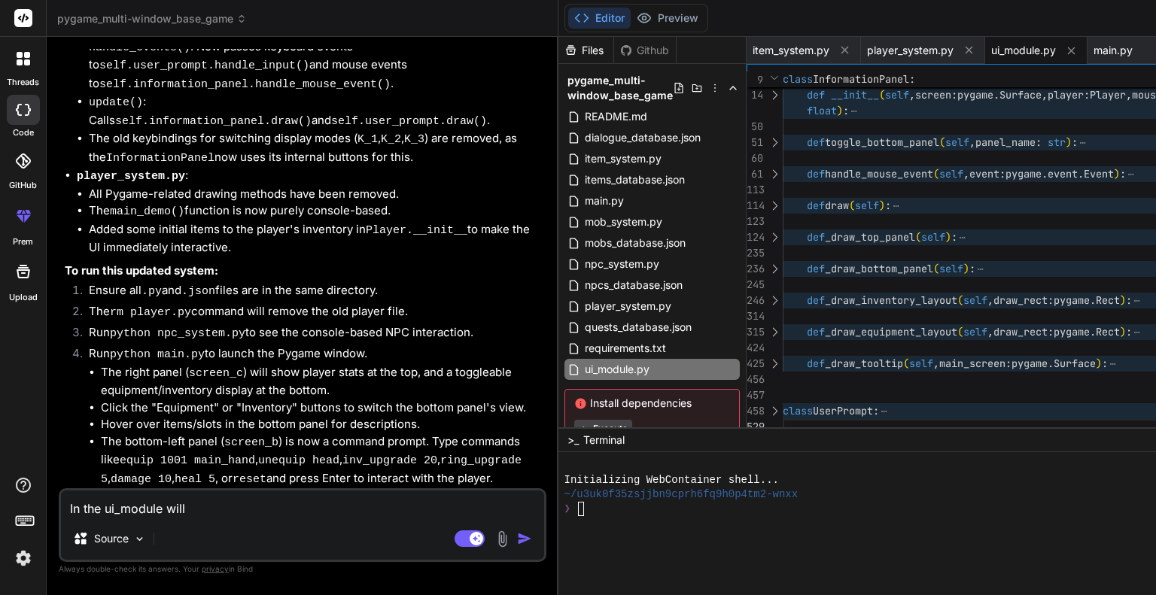
type textarea "In the ui_module will"
type textarea "x"
type textarea "In the ui_module will"
type textarea "x"
type textarea "In the ui_module wil"
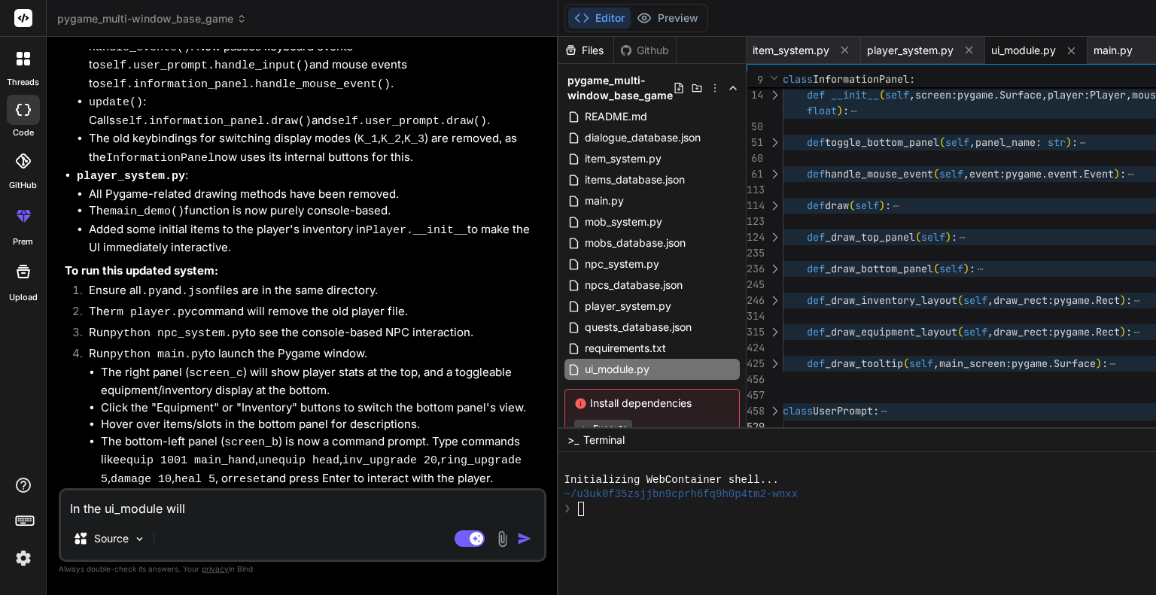
type textarea "x"
type textarea "In the ui_module wi"
type textarea "x"
type textarea "In the ui_module w"
type textarea "x"
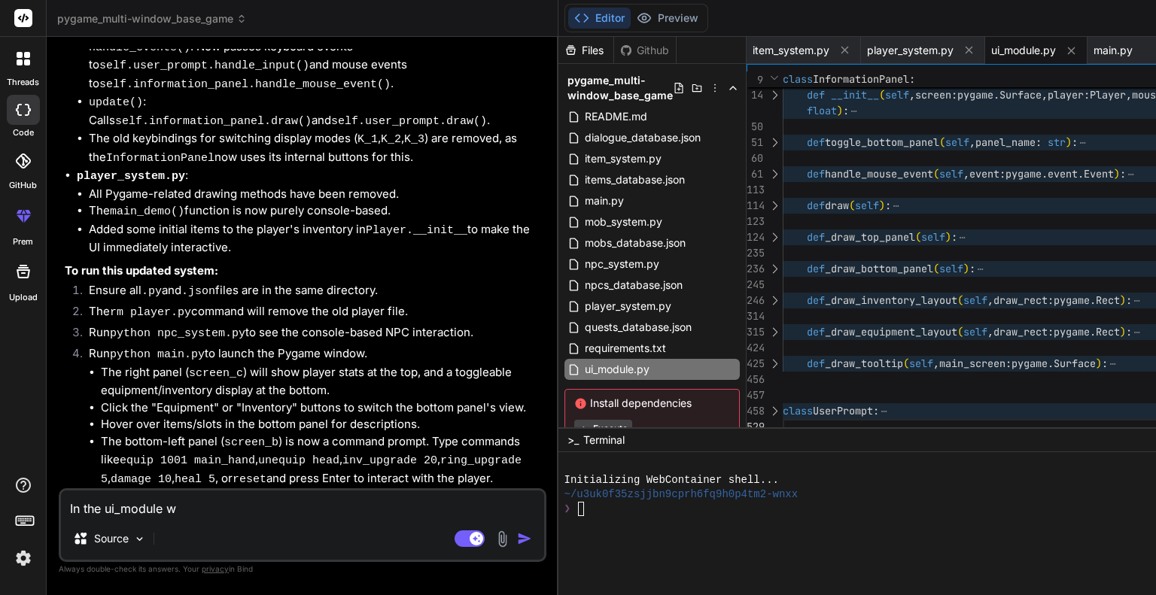
type textarea "In the ui_module"
type textarea "x"
type textarea "In the ui_module"
type textarea "x"
type textarea "In the ui_module,"
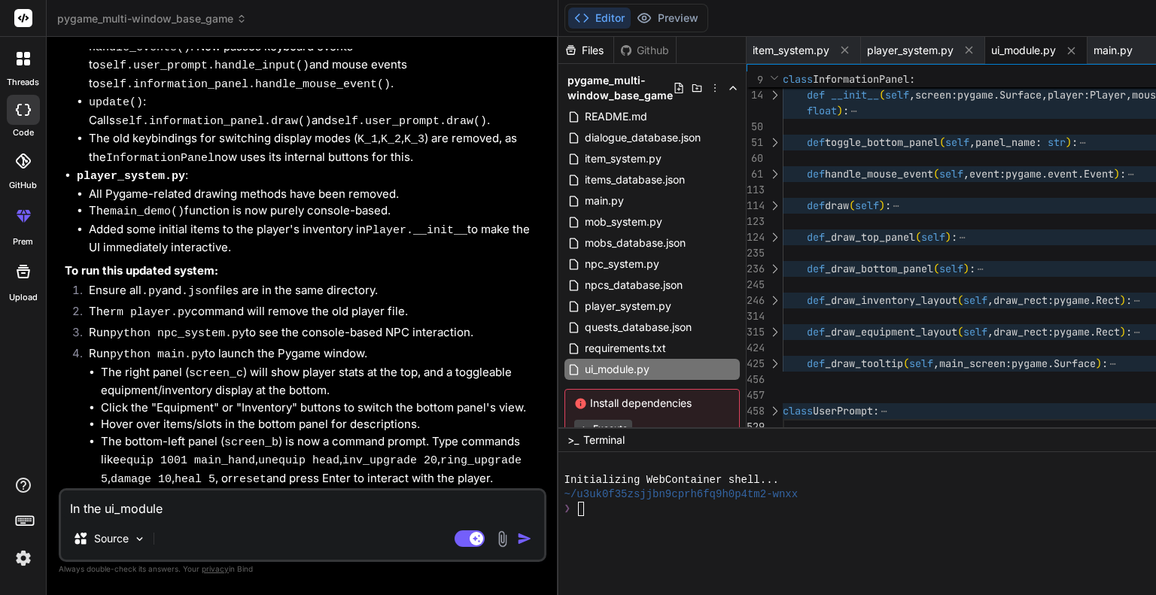
type textarea "x"
type textarea "In the ui_module,"
type textarea "x"
type textarea "In the ui_module, c"
type textarea "x"
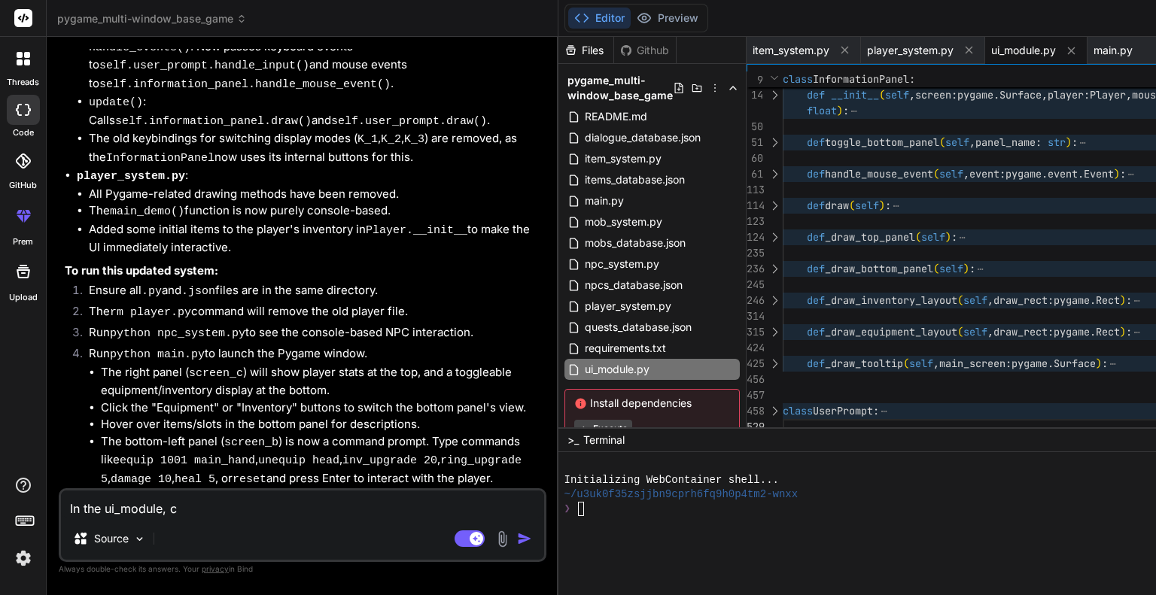
type textarea "In the ui_module, cr"
type textarea "x"
type textarea "In the ui_module, cre"
type textarea "x"
type textarea "In the ui_module, crea"
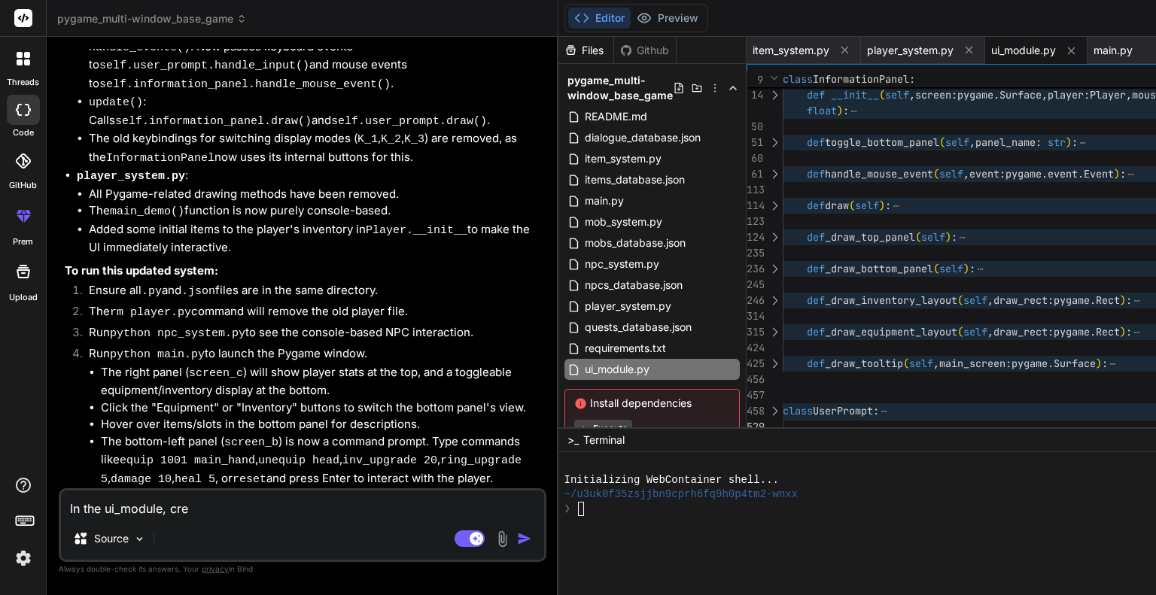
type textarea "x"
type textarea "In the ui_module, creat"
type textarea "x"
type textarea "In the ui_module, create"
type textarea "x"
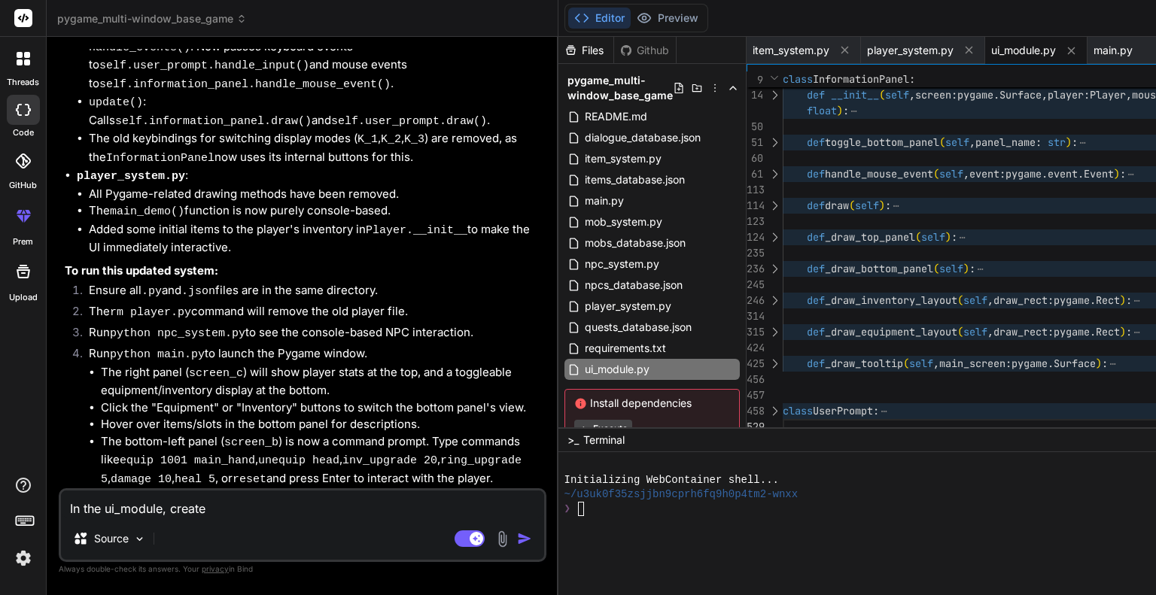
type textarea "In the ui_module, create"
type textarea "x"
type textarea "In the ui_module, create a"
type textarea "x"
type textarea "In the ui_module, create a"
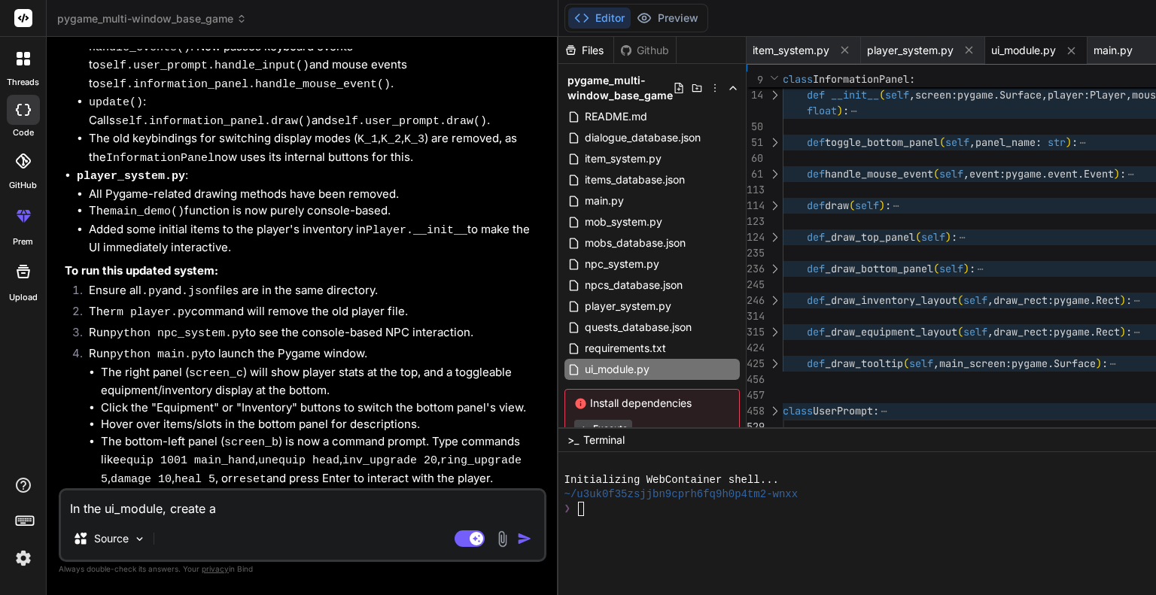
type textarea "x"
type textarea "In the ui_module, create a n"
type textarea "x"
type textarea "In the ui_module, create a ne"
type textarea "x"
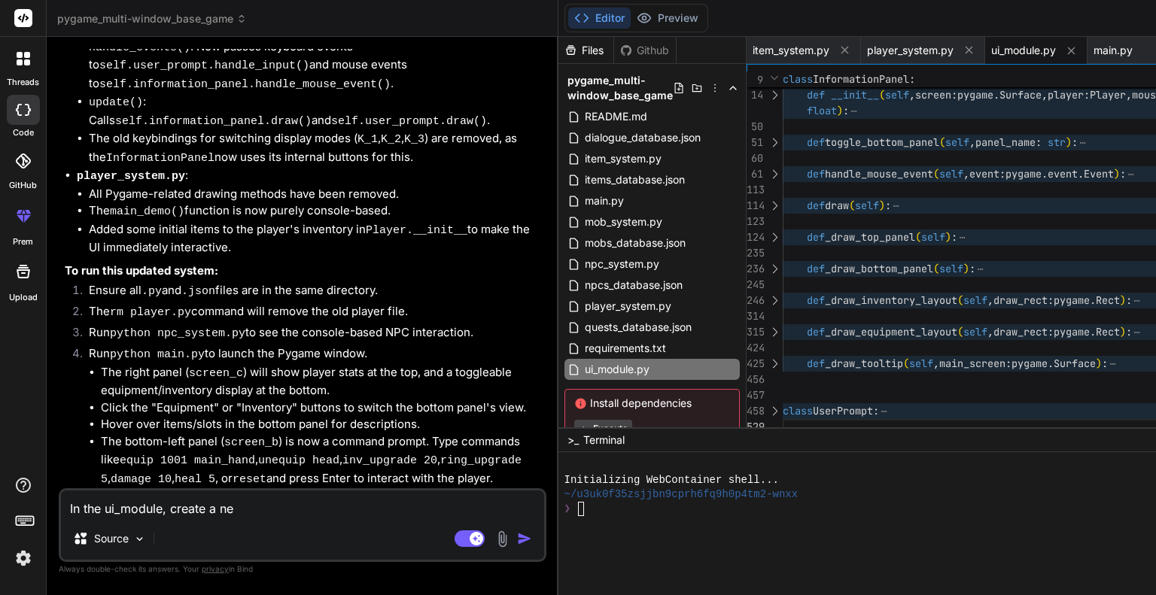
type textarea "In the ui_module, create a new"
type textarea "x"
type textarea "In the ui_module, create a new"
type textarea "x"
type textarea "In the ui_module, create a new c"
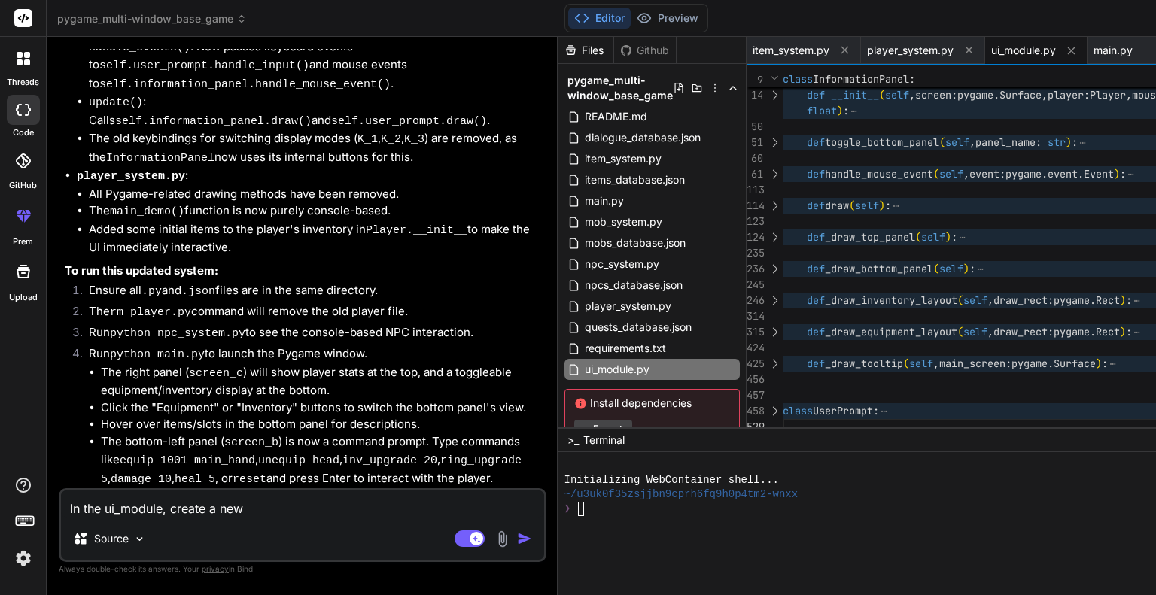
type textarea "x"
type textarea "In the ui_module, create a new cl"
type textarea "x"
type textarea "In the ui_module, create a new cla"
type textarea "x"
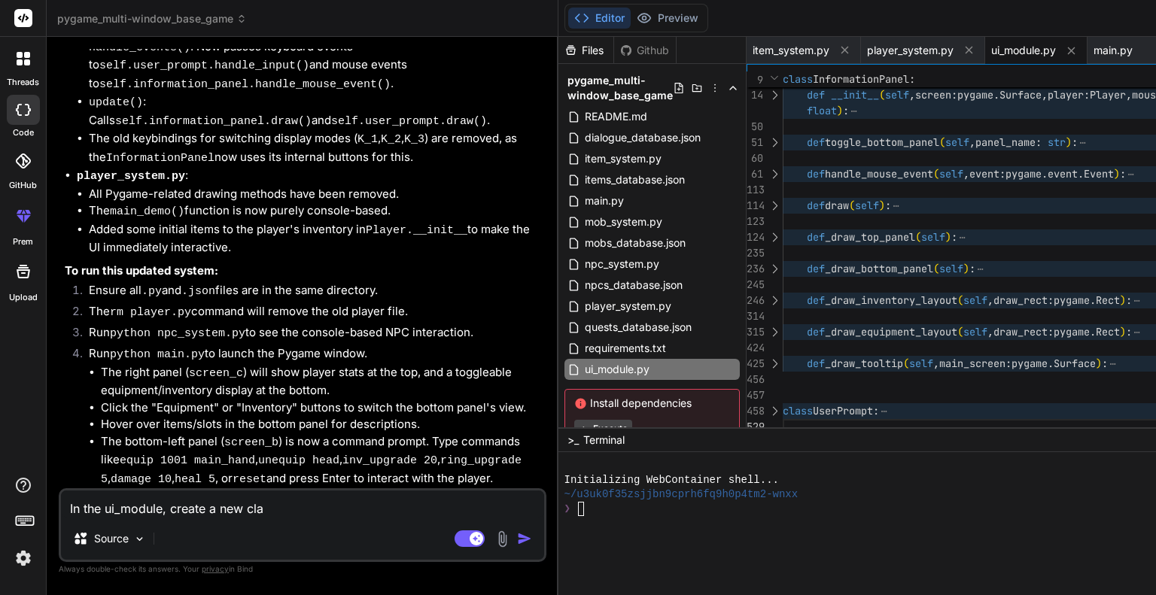
type textarea "In the ui_module, create a new clas"
type textarea "x"
type textarea "In the ui_module, create a new class"
type textarea "x"
type textarea "In the ui_module, create a new class"
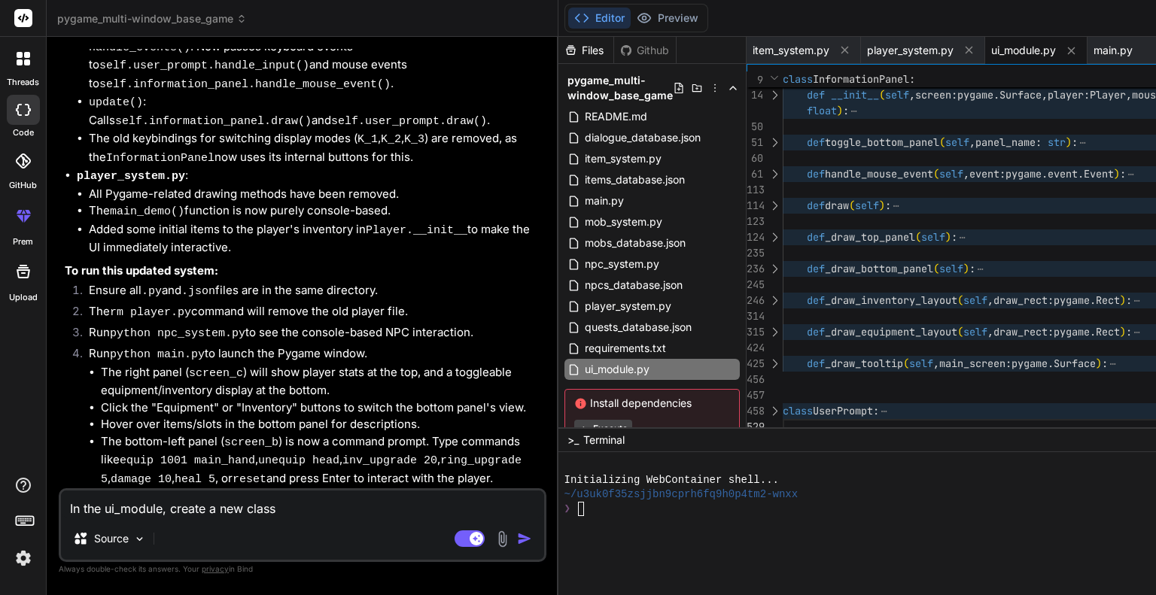
type textarea "x"
type textarea "In the ui_module, create a new class t"
type textarea "x"
type textarea "In the ui_module, create a new class to"
type textarea "x"
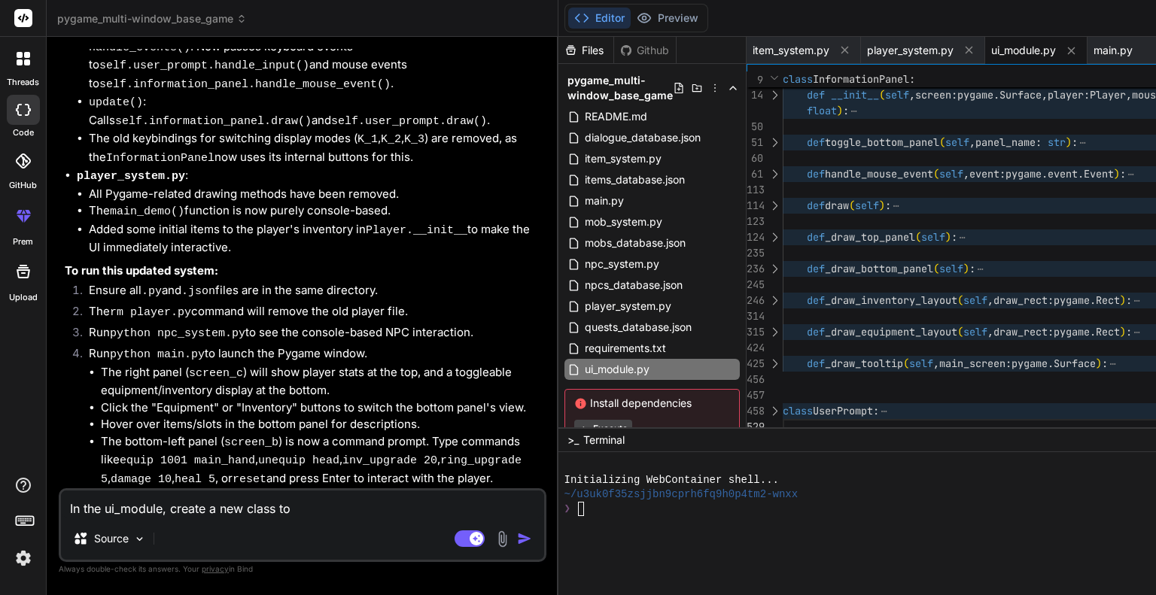
type textarea "In the ui_module, create a new class to"
type textarea "x"
type textarea "In the ui_module, create a new class to h"
type textarea "x"
type textarea "In the ui_module, create a new class to ha"
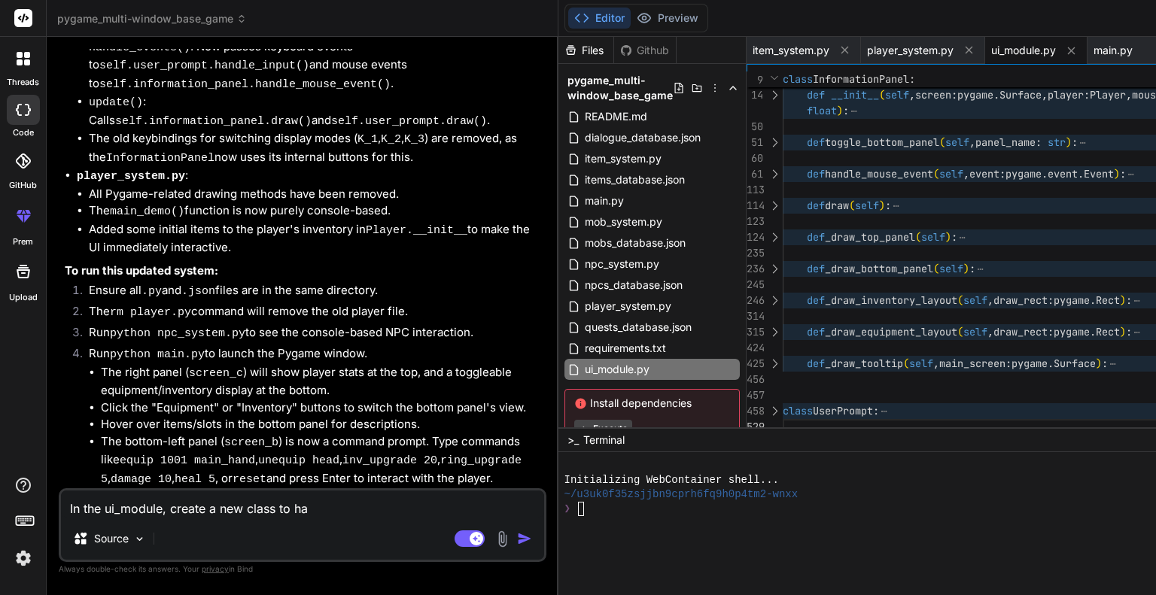
type textarea "x"
type textarea "In the ui_module, create a new class to han"
type textarea "x"
type textarea "In the ui_module, create a new class to hand"
type textarea "x"
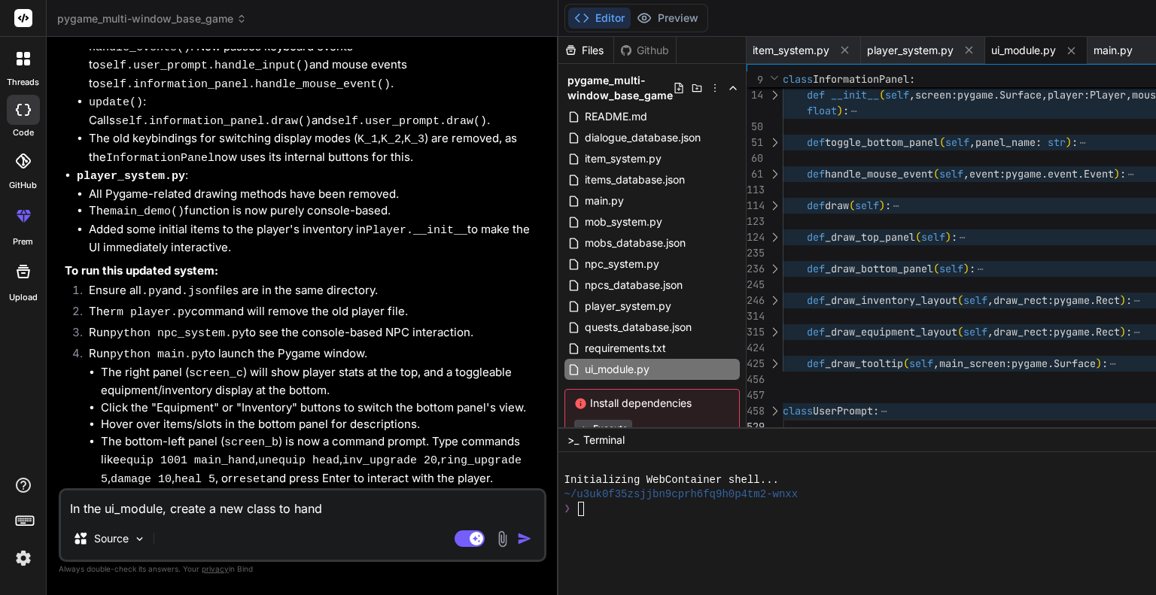
type textarea "In the ui_module, create a new class to handl"
type textarea "x"
type textarea "In the ui_module, create a new class to handle"
type textarea "x"
type textarea "In the ui_module, create a new class to handle"
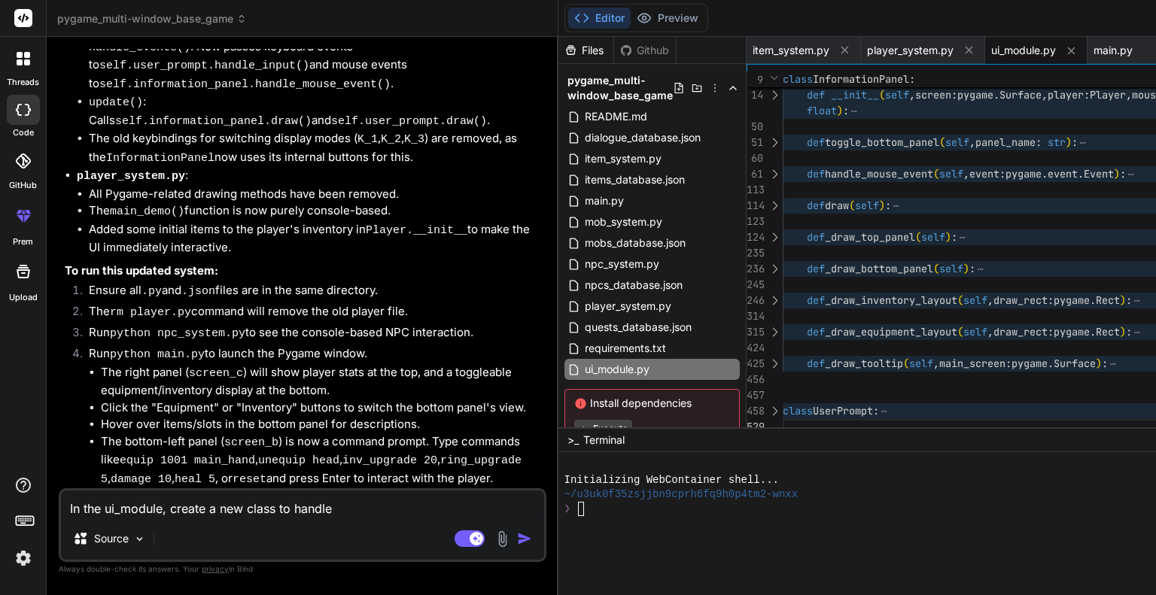
type textarea "x"
type textarea "In the ui_module, create a new class to handle s"
type textarea "x"
type textarea "In the ui_module, create a new class to handle sc"
type textarea "x"
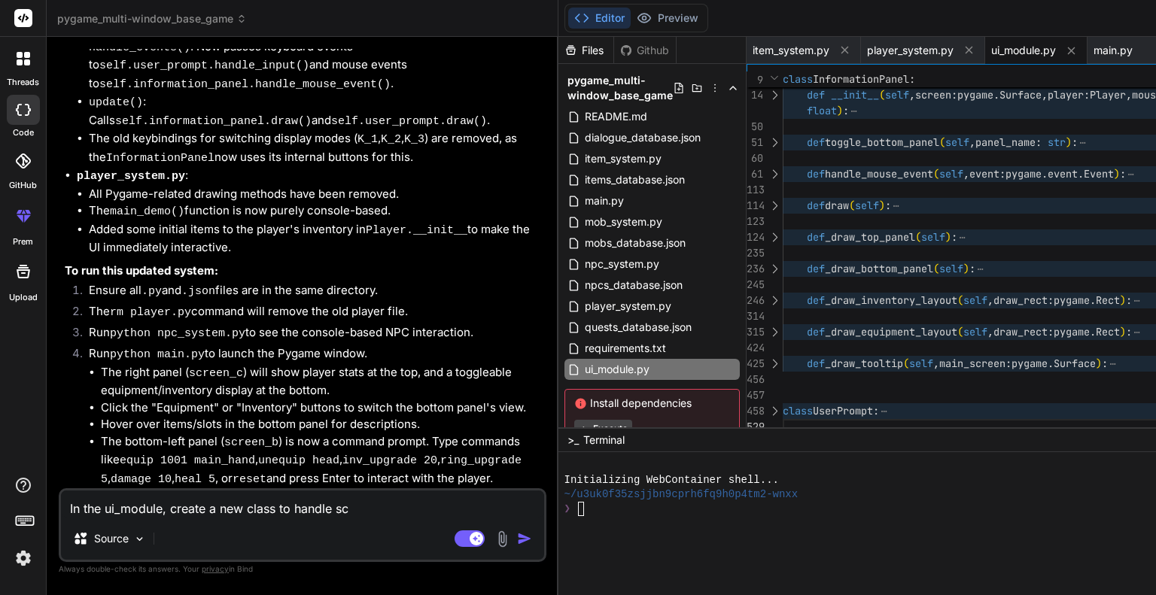
type textarea "In the ui_module, create a new class to handle scr"
type textarea "x"
type textarea "In the ui_module, create a new class to handle scre"
type textarea "x"
type textarea "In the ui_module, create a new class to handle scree"
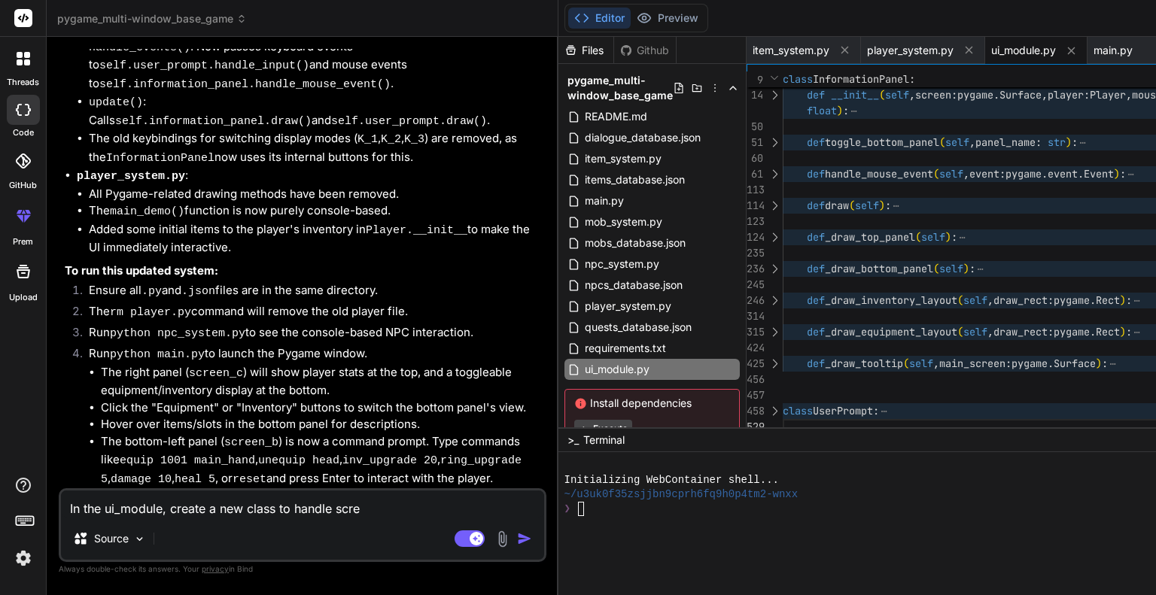
type textarea "x"
type textarea "In the ui_module, create a new class to handle screen"
type textarea "x"
type textarea "In the ui_module, create a new class to handle screen_"
type textarea "x"
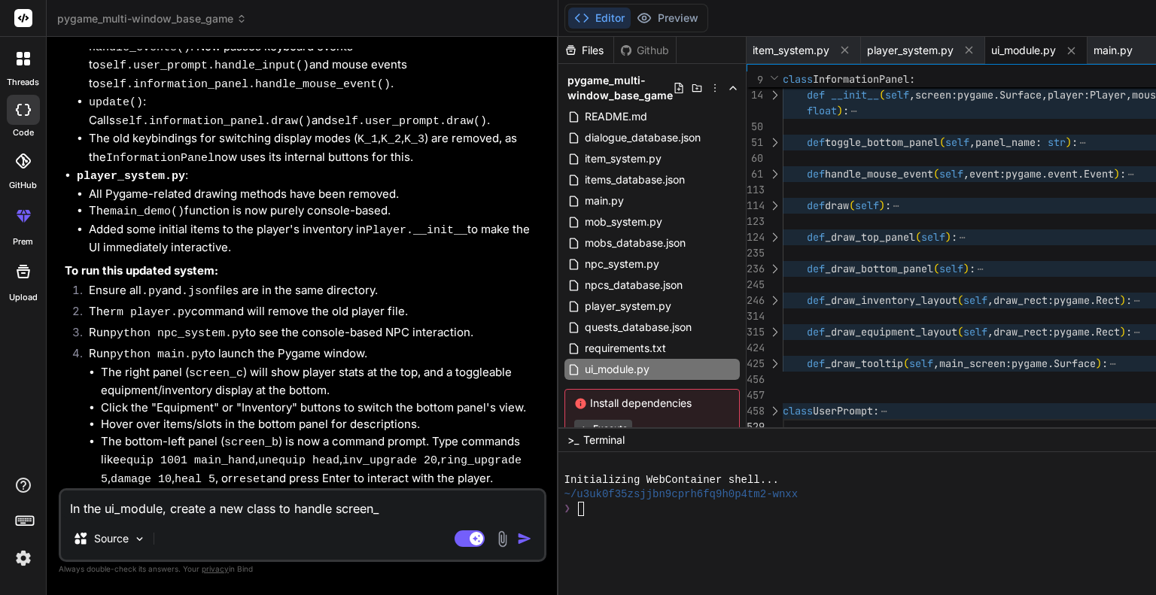
type textarea "In the ui_module, create a new class to handle screen_a"
type textarea "x"
type textarea "In the ui_module, create a new class to handle screen_a"
type textarea "x"
type textarea "In the ui_module, create a new class to handle screen_a f"
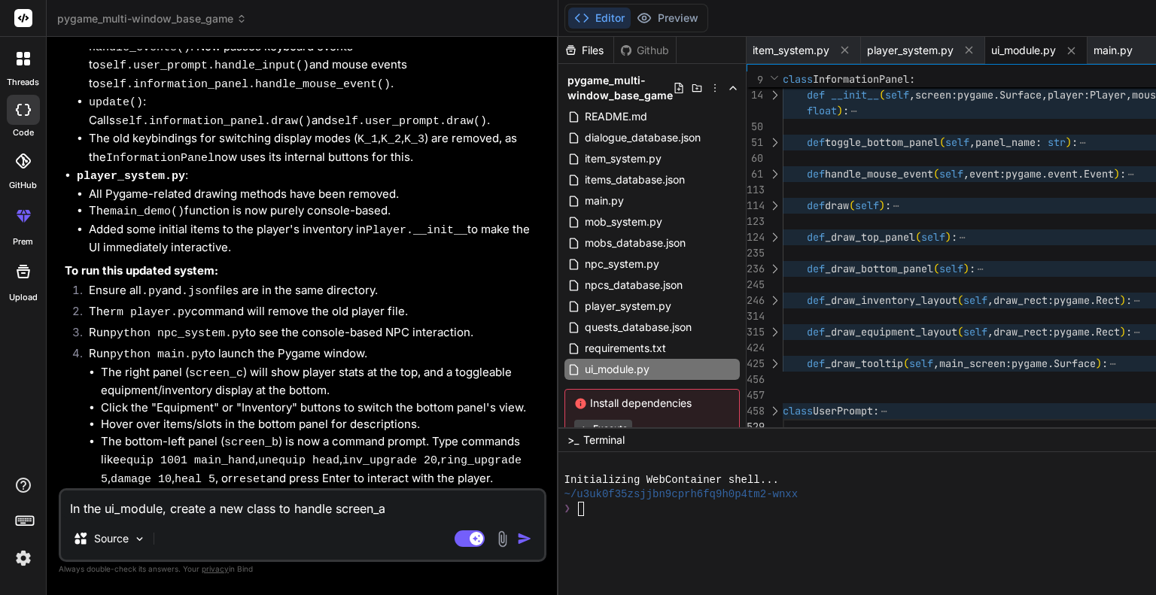
type textarea "x"
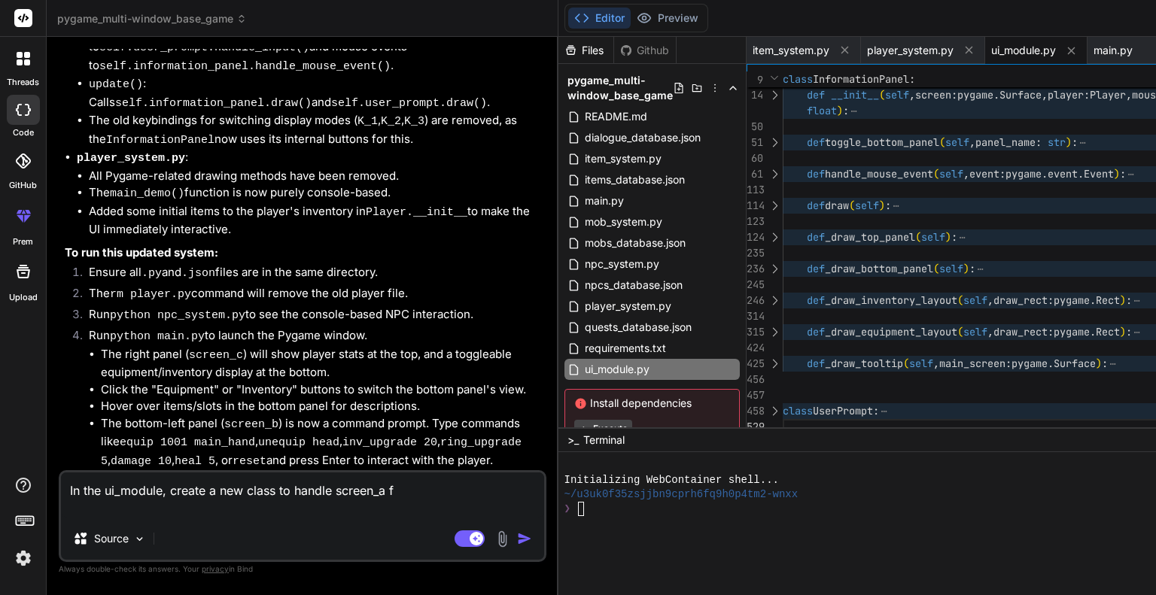
type textarea "In the ui_module, create a new class to handle screen_a fr"
type textarea "x"
type textarea "In the ui_module, create a new class to handle screen_a fro"
type textarea "x"
type textarea "In the ui_module, create a new class to handle screen_a from"
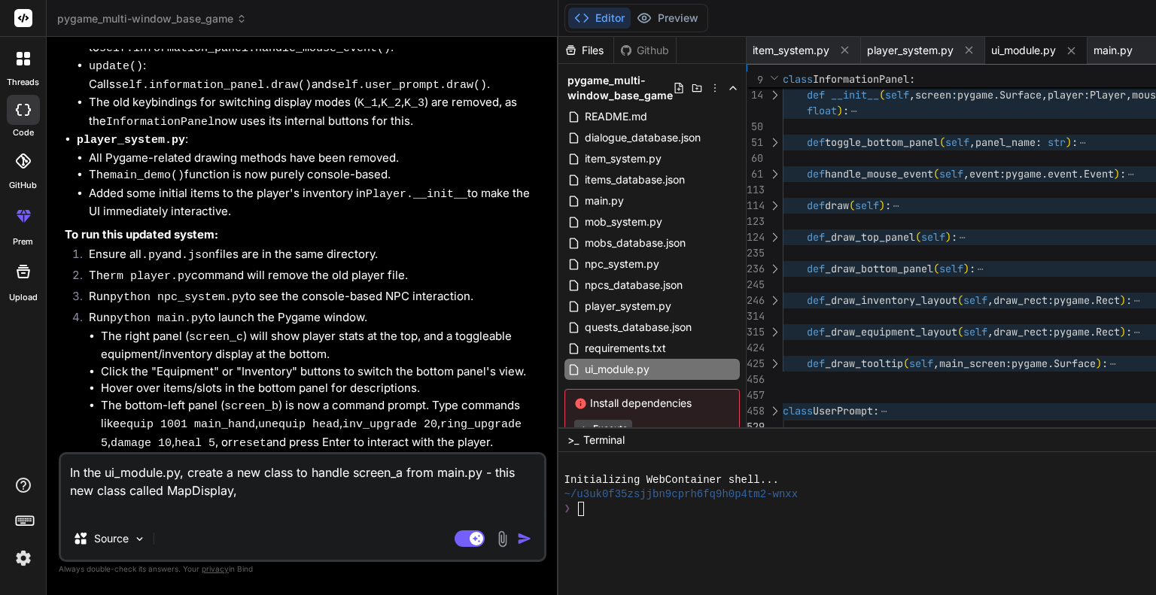
click at [289, 490] on textarea "In the ui_module.py, create a new class to handle screen_a from main.py - this …" at bounding box center [302, 485] width 483 height 63
drag, startPoint x: 394, startPoint y: 509, endPoint x: 37, endPoint y: 454, distance: 361.5
click at [37, 454] on div "threads code GitHub prem Upload pygame_multi-window_base_game Created with Pixs…" at bounding box center [578, 297] width 1156 height 595
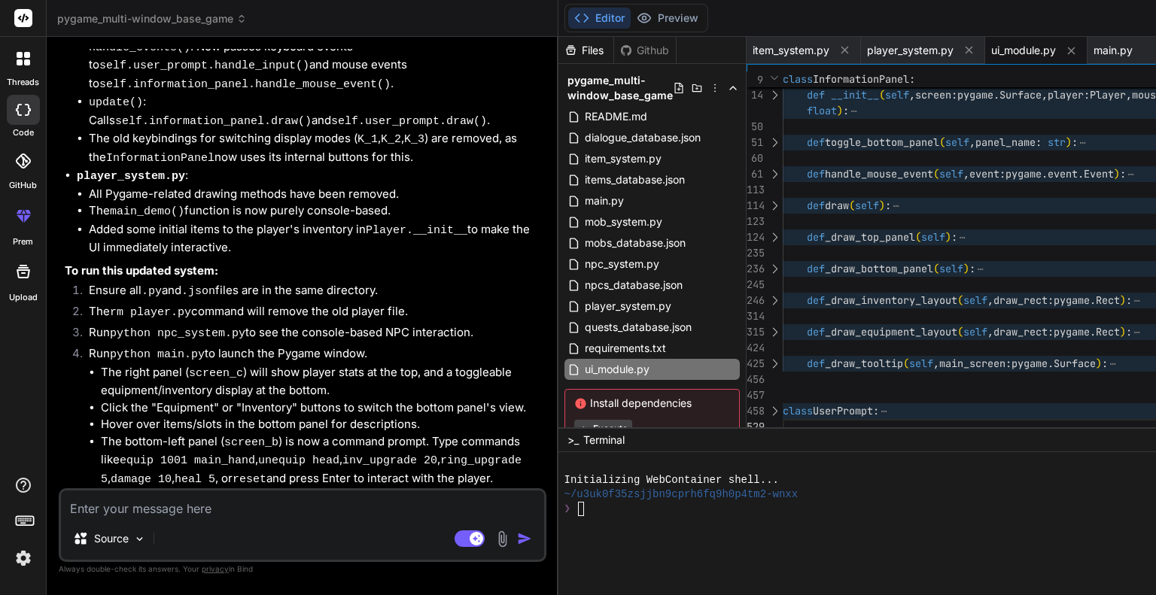
click at [41, 457] on div "threads code GitHub prem Upload" at bounding box center [23, 297] width 47 height 595
click at [114, 517] on textarea at bounding box center [302, 503] width 483 height 27
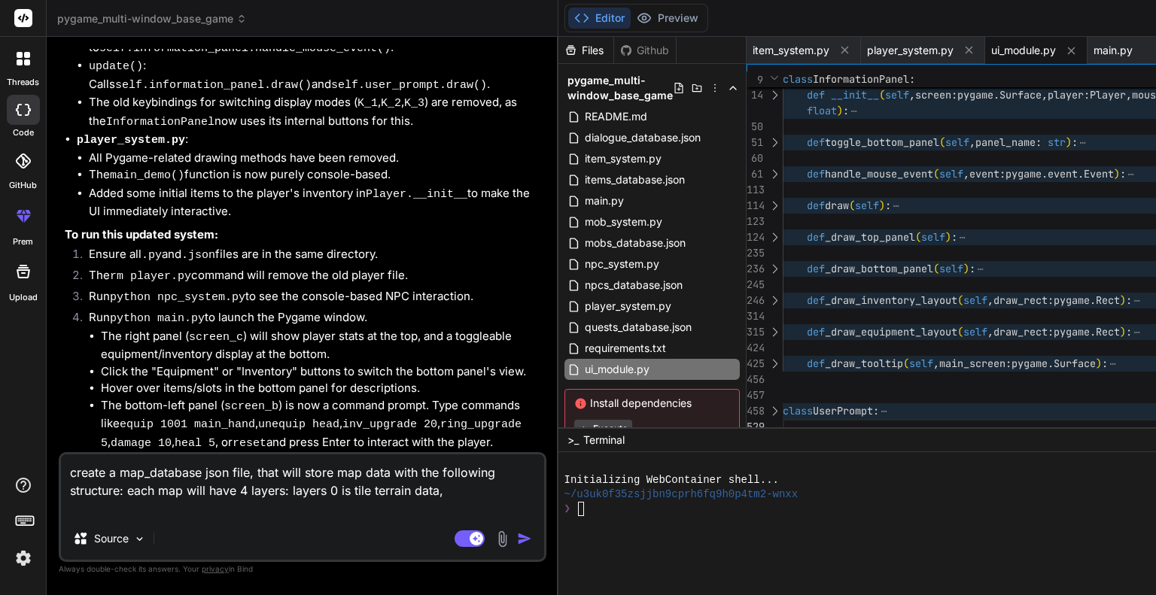
click at [147, 504] on textarea "create a map_database json file, that will store map data with the following st…" at bounding box center [302, 485] width 483 height 63
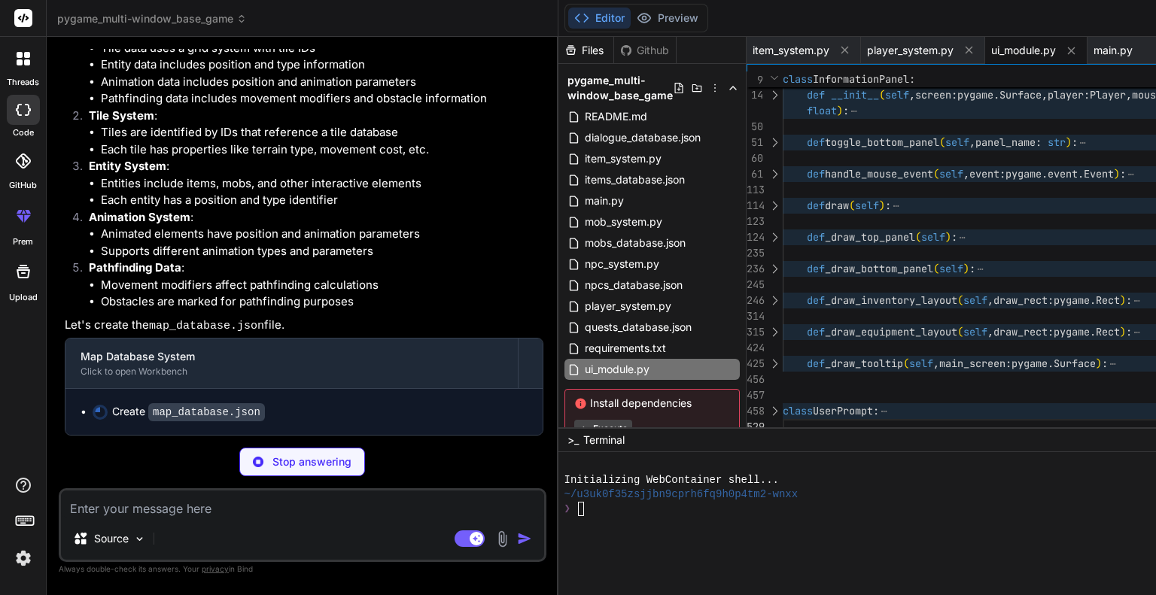
scroll to position [12443, 0]
